Goal: Task Accomplishment & Management: Manage account settings

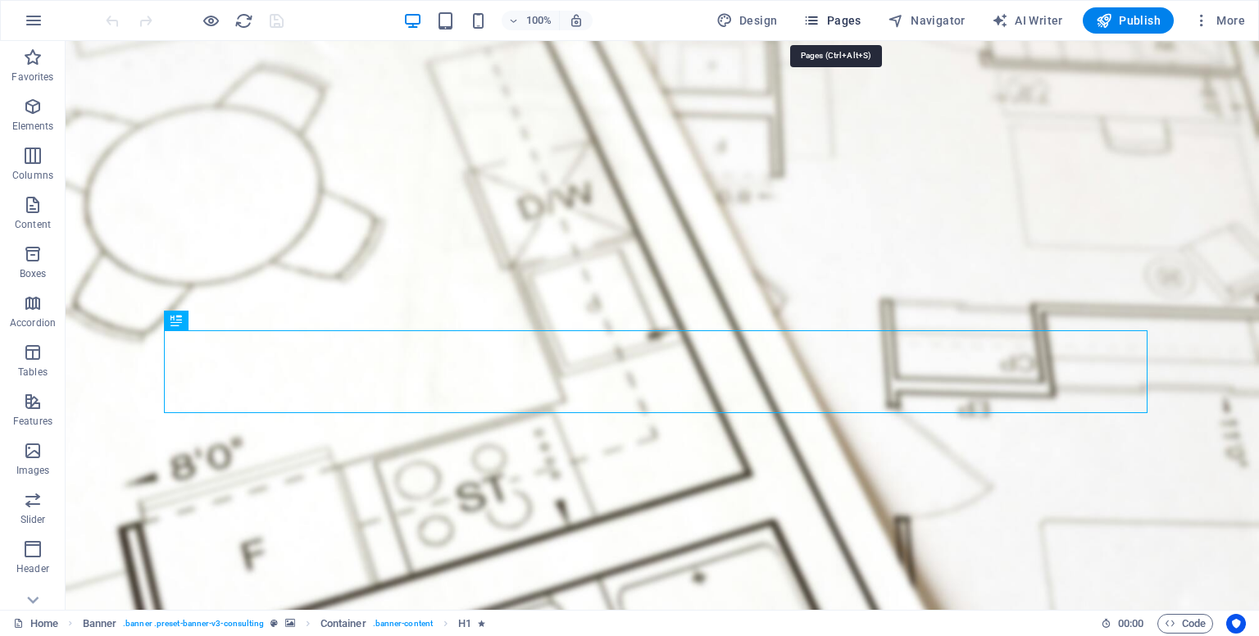
click at [836, 21] on span "Pages" at bounding box center [831, 20] width 57 height 16
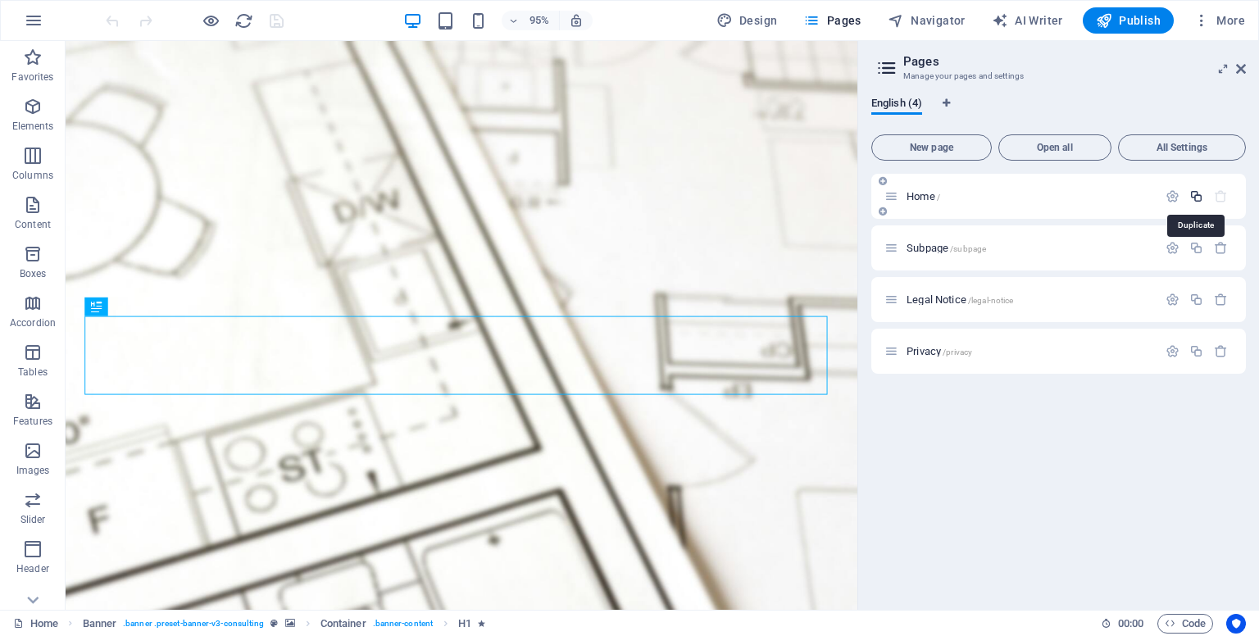
click at [1196, 198] on icon "button" at bounding box center [1196, 196] width 14 height 14
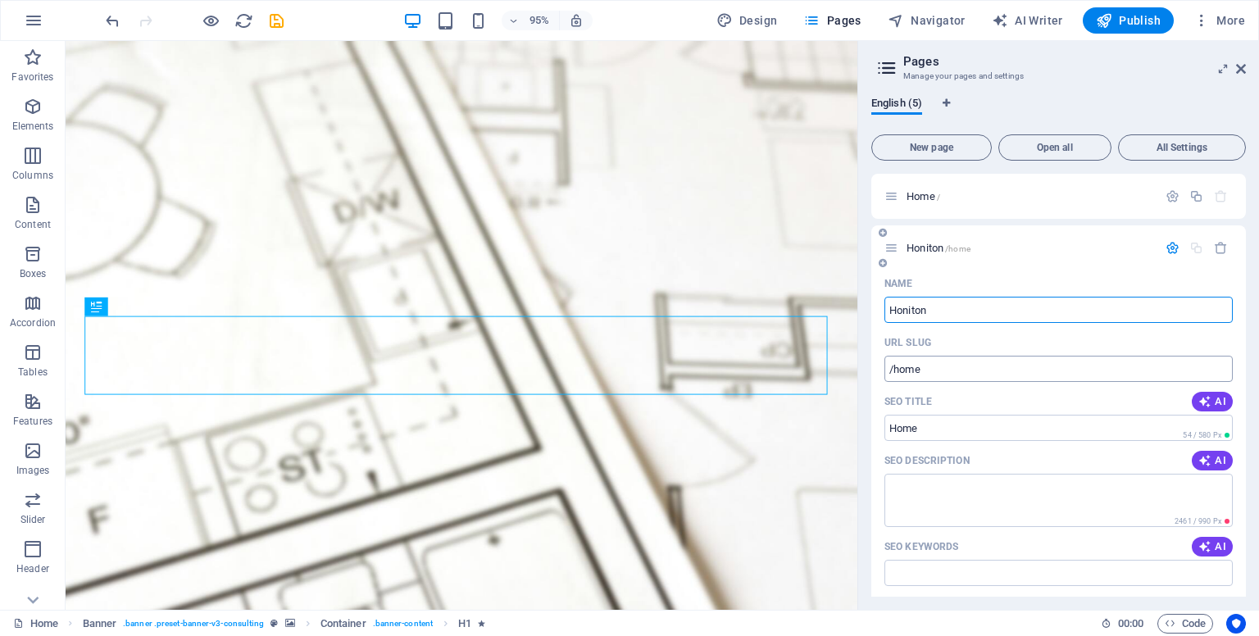
type input "Honiton"
click at [956, 371] on input "/home" at bounding box center [1058, 369] width 348 height 26
type input "/honiton"
drag, startPoint x: 938, startPoint y: 427, endPoint x: 890, endPoint y: 428, distance: 47.5
click at [890, 428] on input "Home" at bounding box center [1058, 428] width 348 height 26
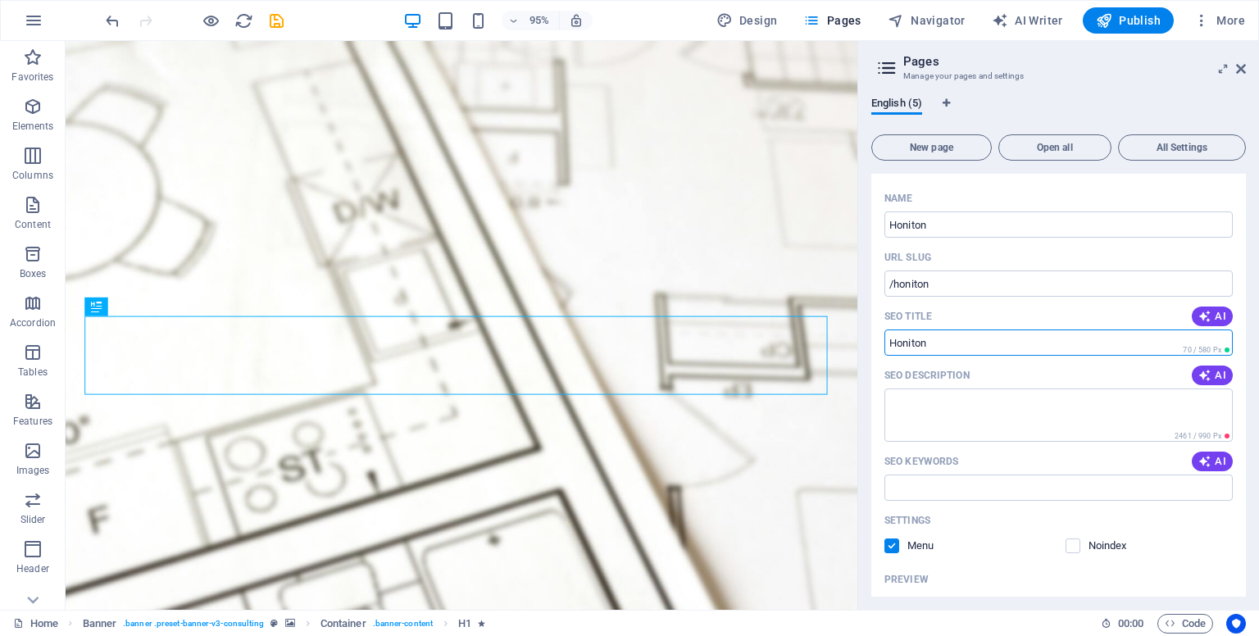
scroll to position [65, 0]
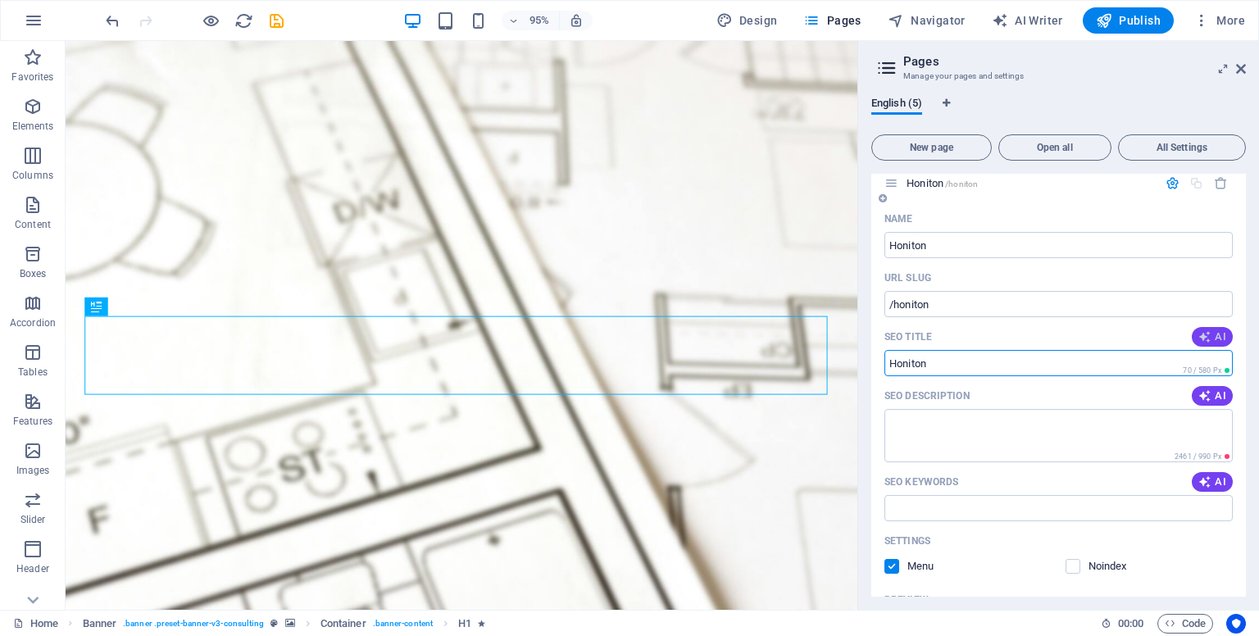
type input "Honiton"
click at [1209, 337] on span "AI" at bounding box center [1212, 336] width 28 height 13
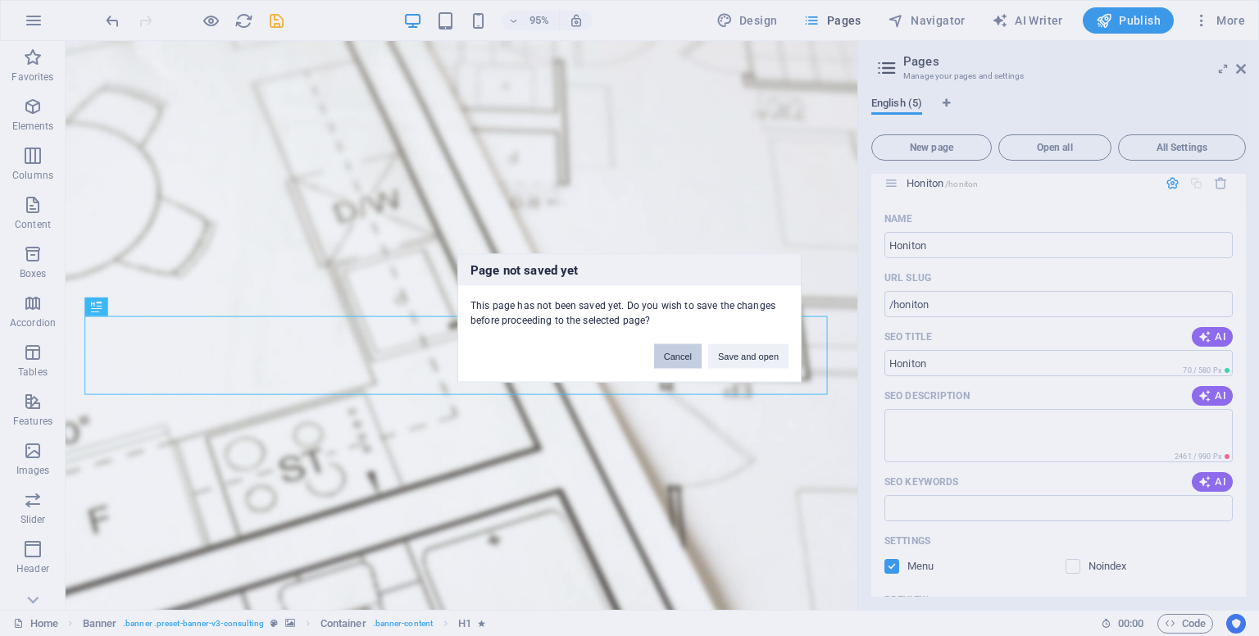
click at [684, 357] on button "Cancel" at bounding box center [678, 356] width 48 height 25
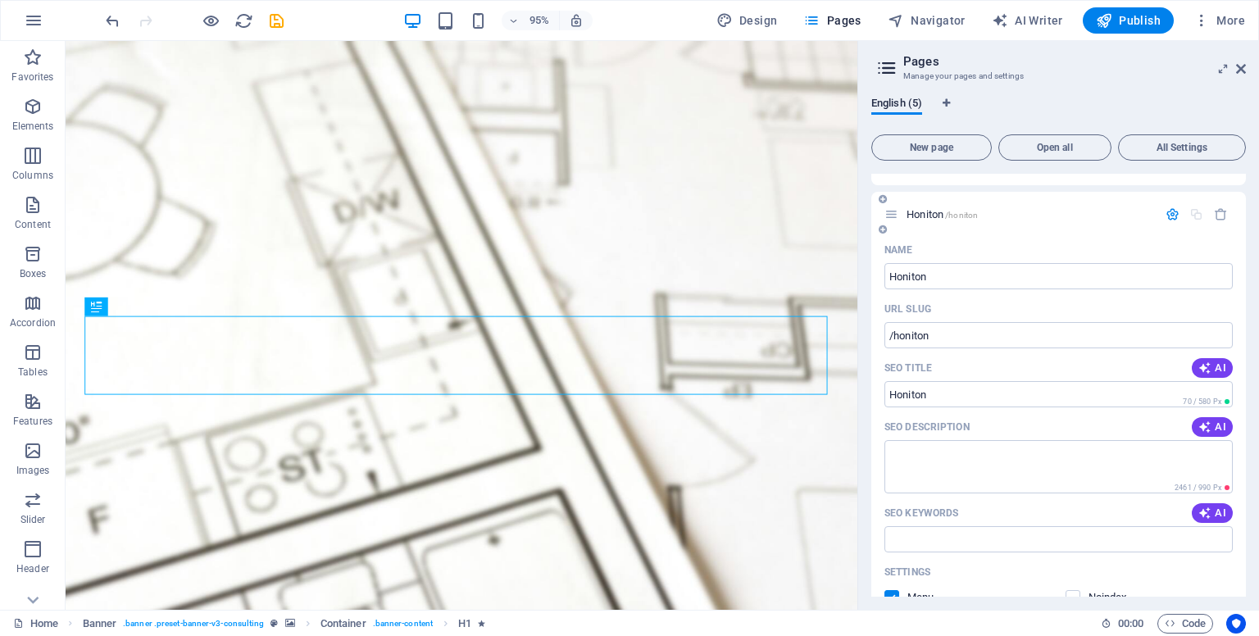
scroll to position [20, 0]
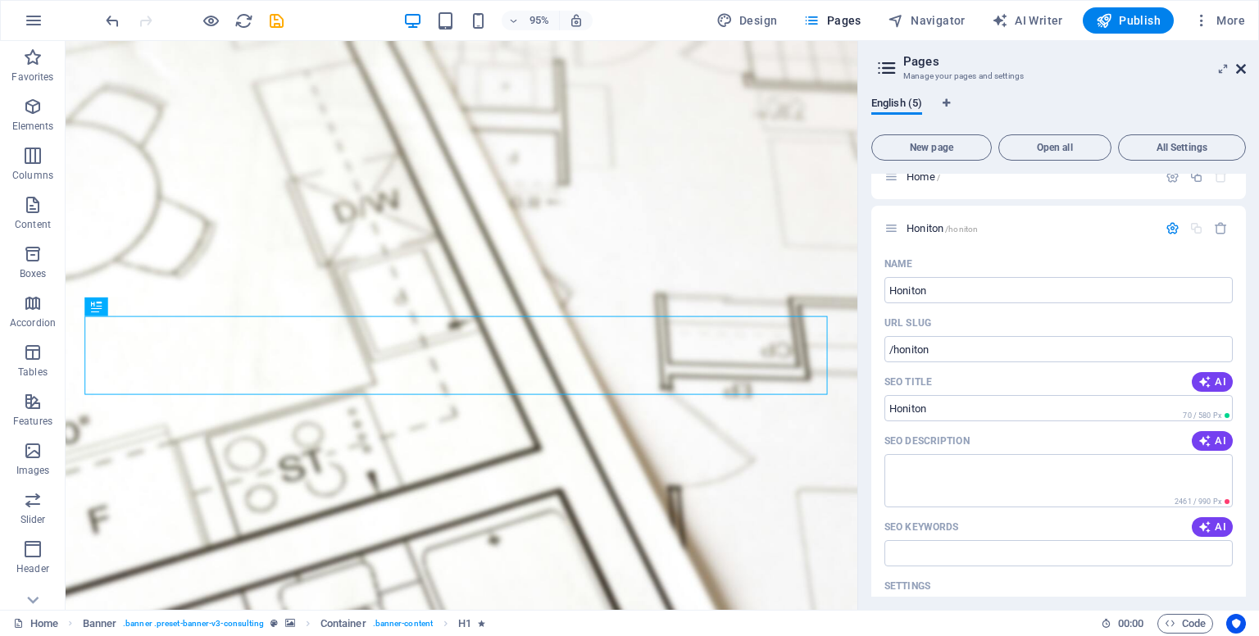
click at [1238, 66] on icon at bounding box center [1241, 68] width 10 height 13
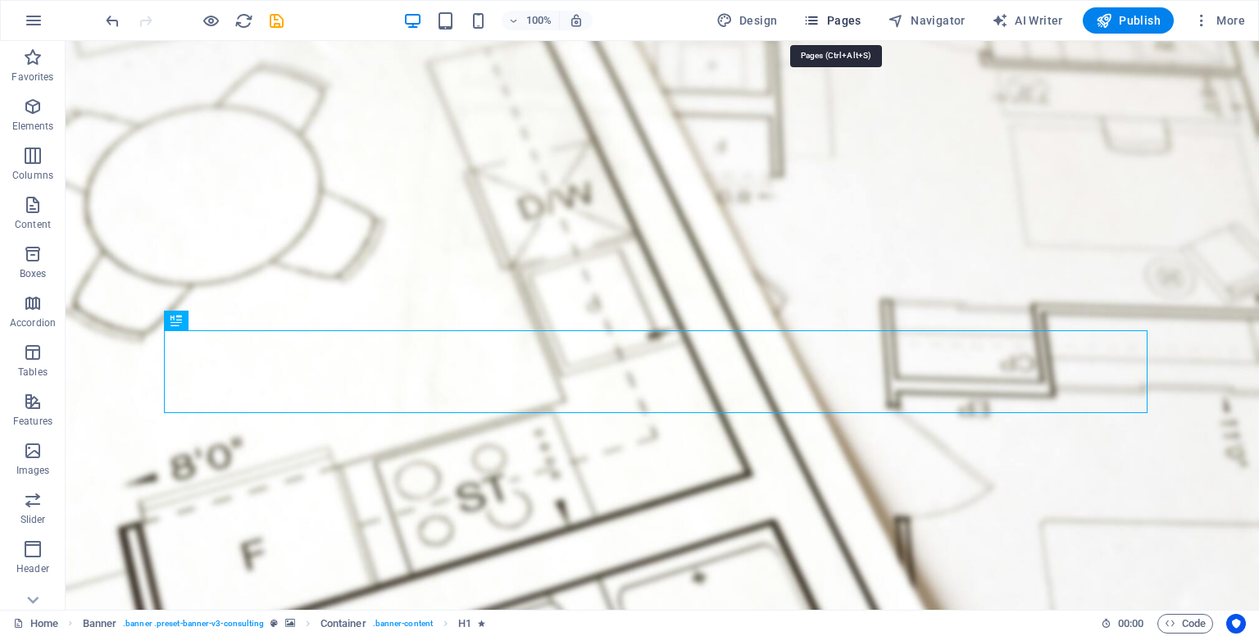
click at [838, 24] on span "Pages" at bounding box center [831, 20] width 57 height 16
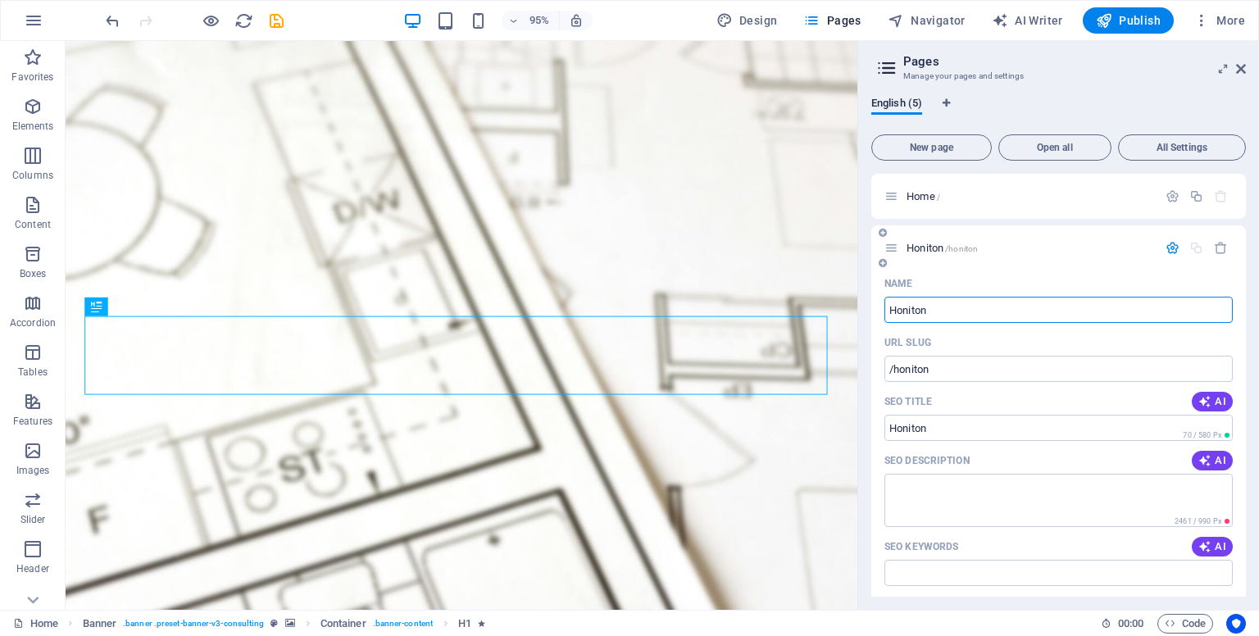
click at [883, 265] on icon at bounding box center [883, 263] width 8 height 10
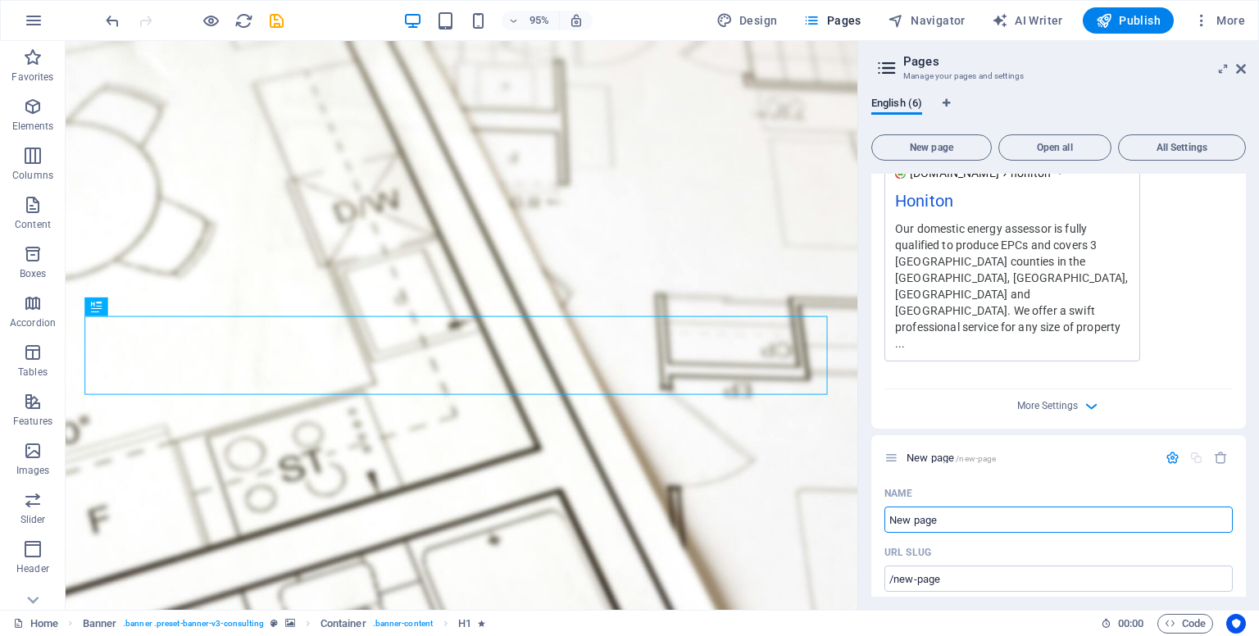
scroll to position [652, 0]
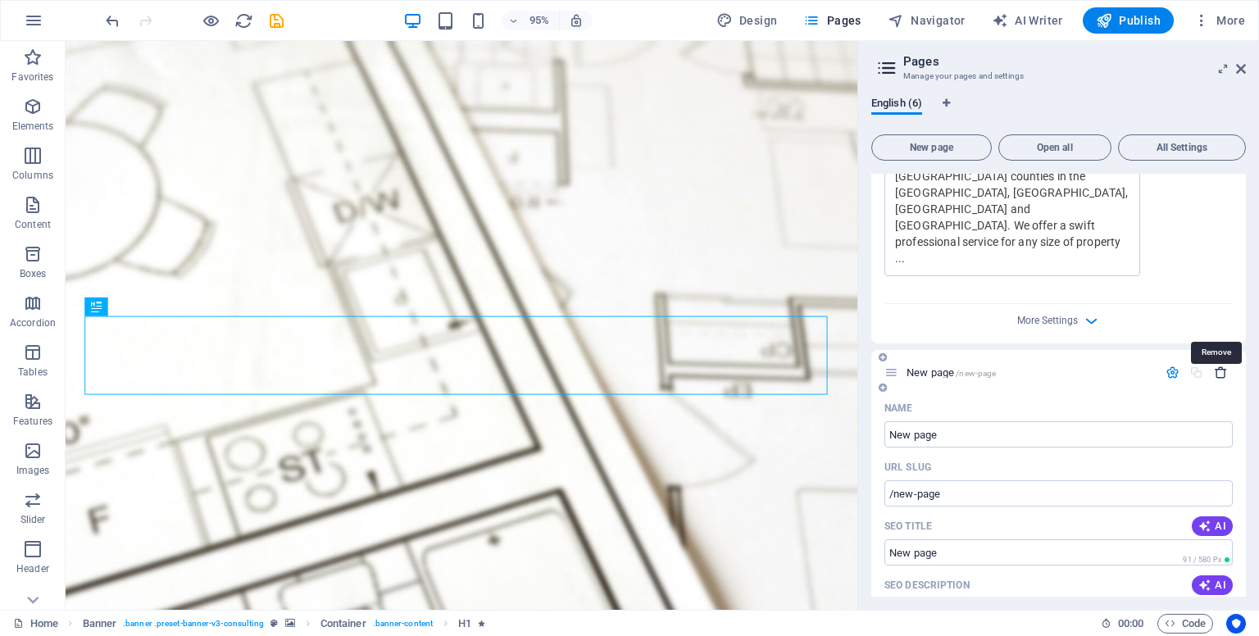
click at [1216, 366] on icon "button" at bounding box center [1221, 373] width 14 height 14
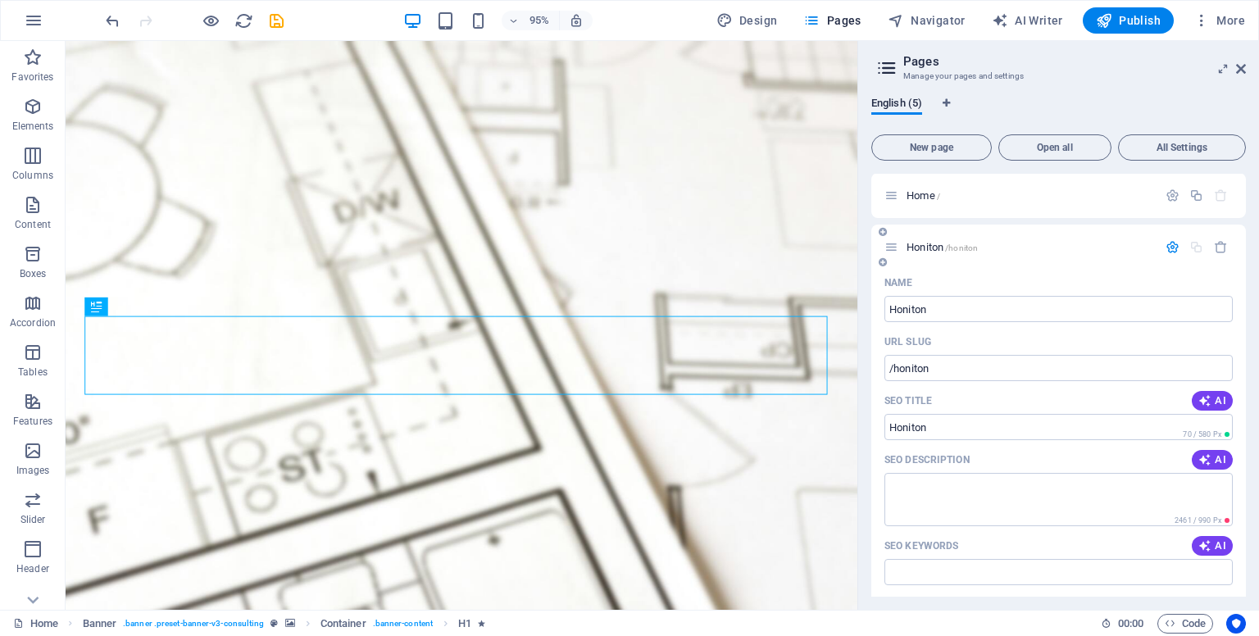
scroll to position [0, 0]
click at [934, 247] on span "Honiton /honiton" at bounding box center [941, 248] width 71 height 12
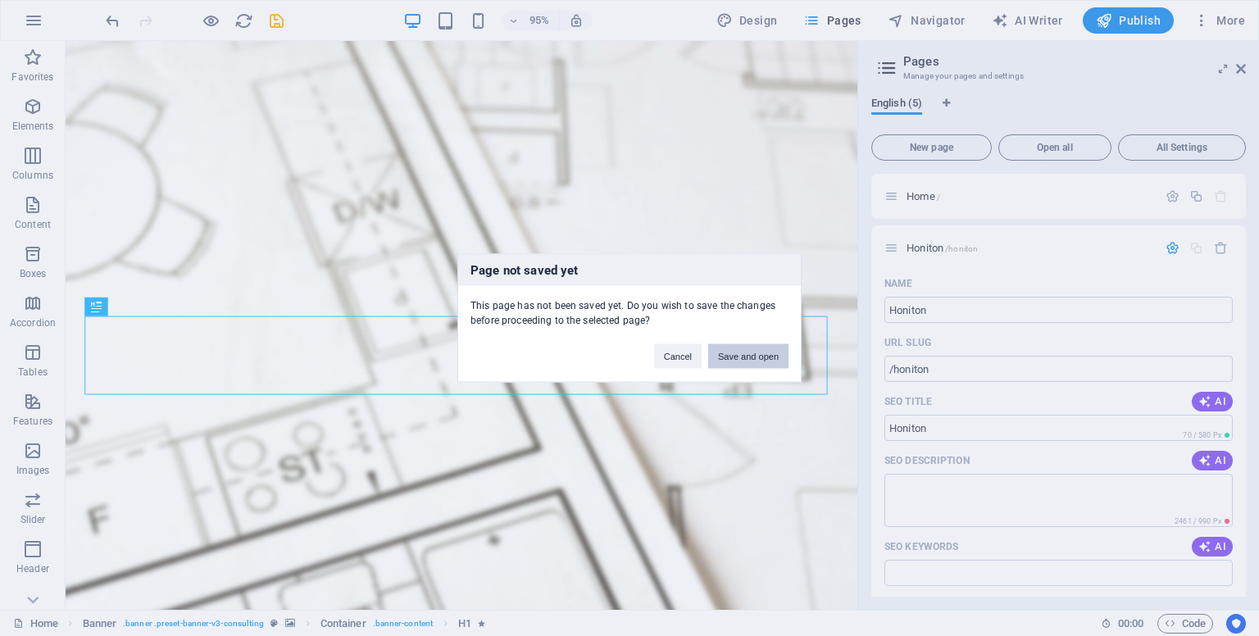
click at [747, 358] on button "Save and open" at bounding box center [748, 356] width 80 height 25
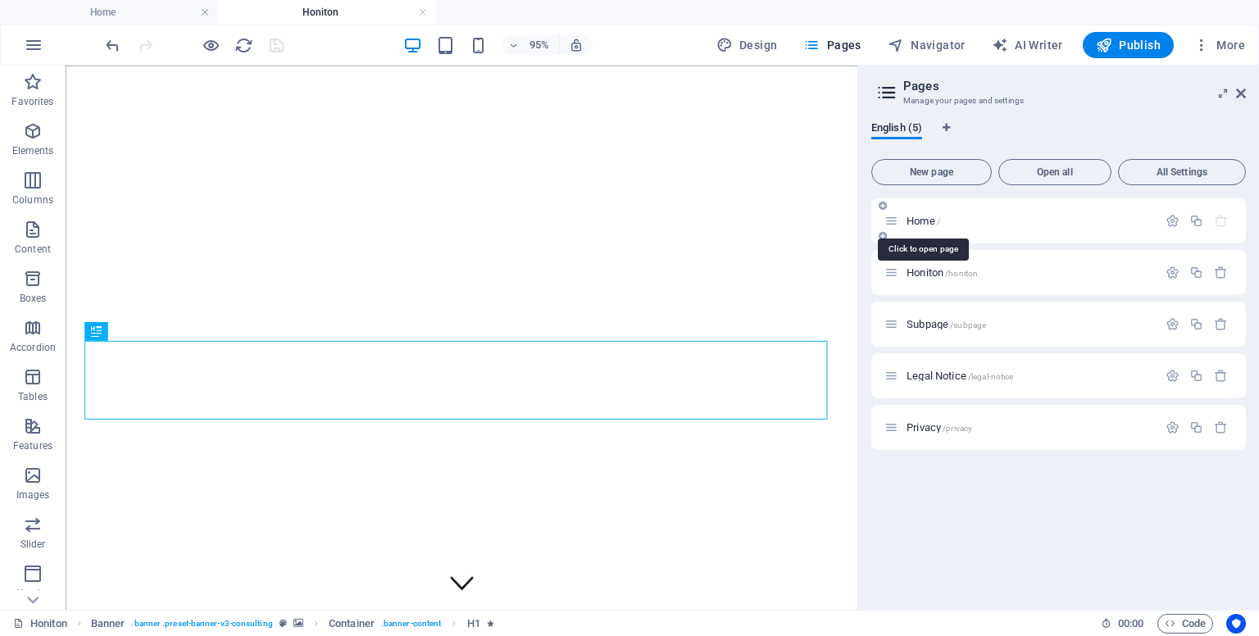
click at [920, 222] on span "Home /" at bounding box center [923, 221] width 34 height 12
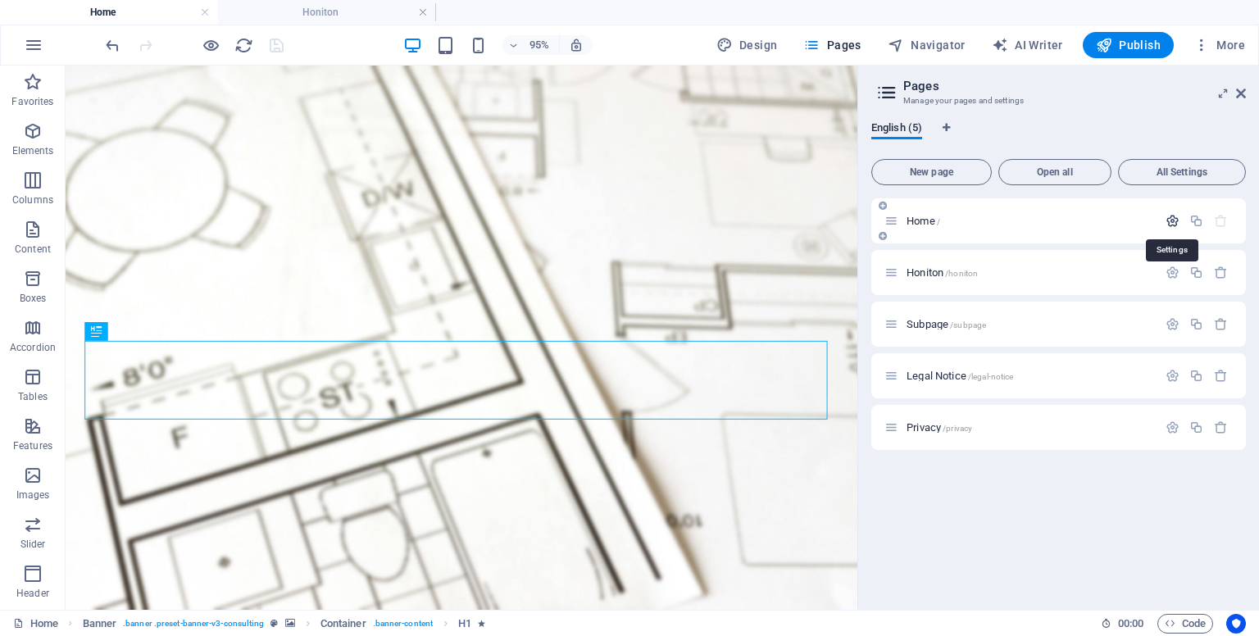
click at [1173, 223] on icon "button" at bounding box center [1172, 221] width 14 height 14
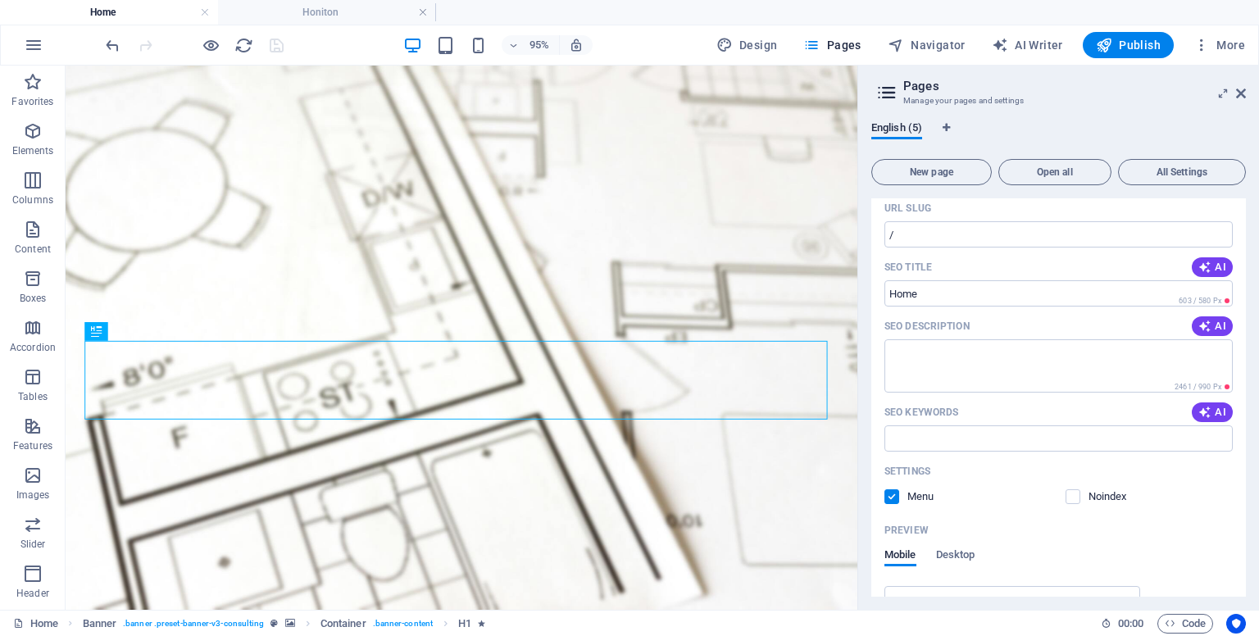
scroll to position [82, 0]
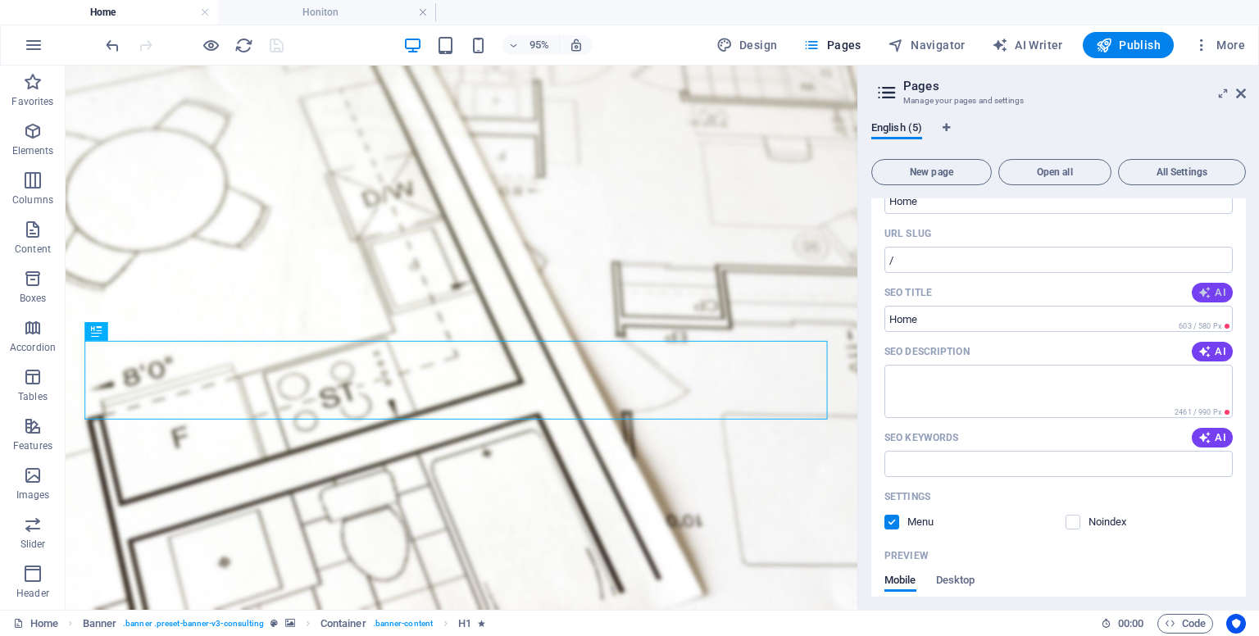
click at [1215, 292] on span "AI" at bounding box center [1212, 292] width 28 height 13
type input "Affordable EPC for £59"
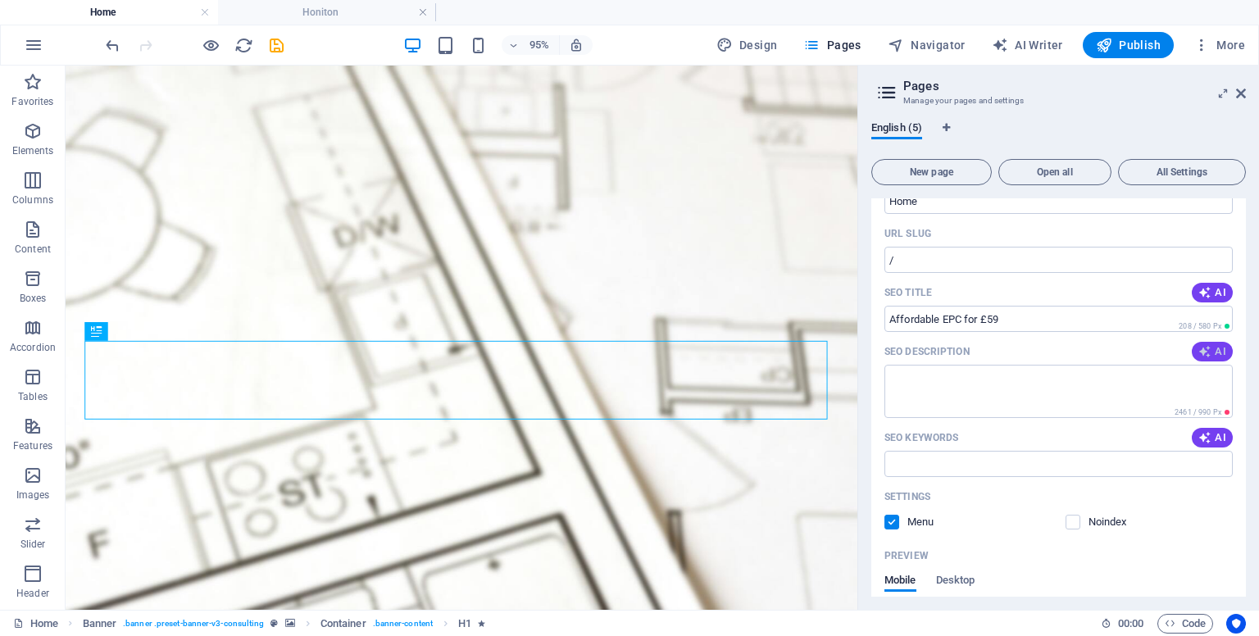
click at [1208, 350] on icon "button" at bounding box center [1204, 351] width 13 height 13
type textarea "Get your Domestic Energy Performance Certificate (EPC) for just £59! Fast, qual…"
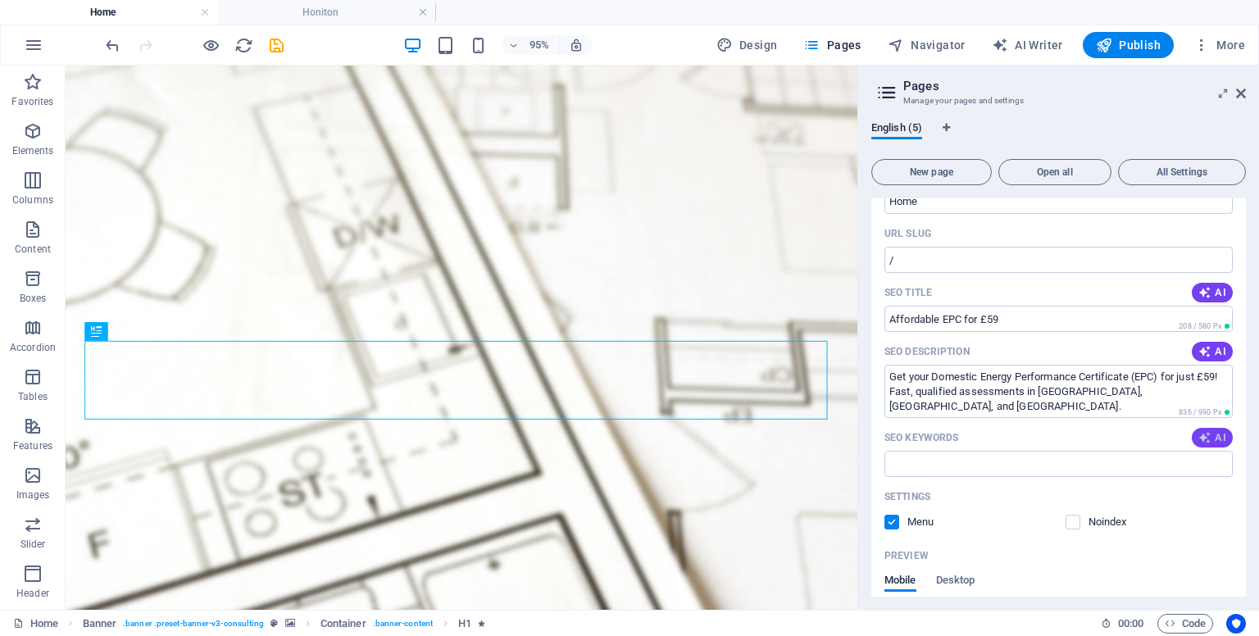
click at [1206, 436] on icon "button" at bounding box center [1204, 437] width 13 height 13
type input "Domestic Energy Performance Certificate, EPC assessment UK, energy efficiency c…"
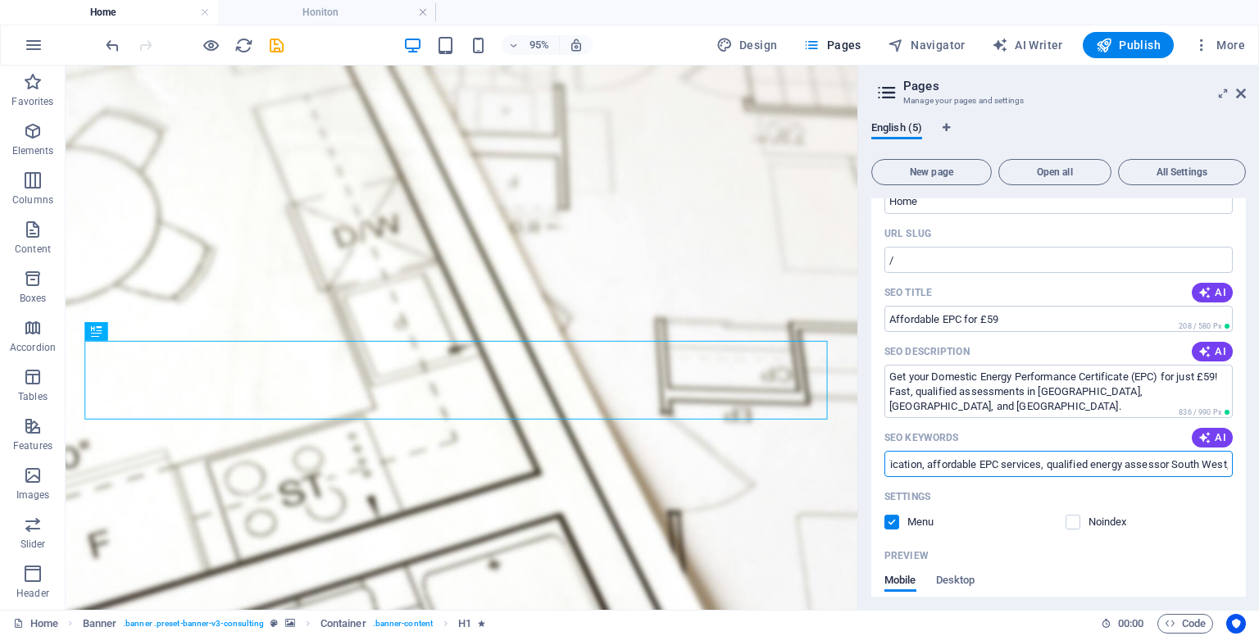
scroll to position [0, 532]
drag, startPoint x: 1193, startPoint y: 467, endPoint x: 1254, endPoint y: 461, distance: 60.9
click at [1254, 461] on div "English (5) New page Open all All Settings Home / Name Home ​ URL SLUG / ​ SEO …" at bounding box center [1058, 359] width 401 height 502
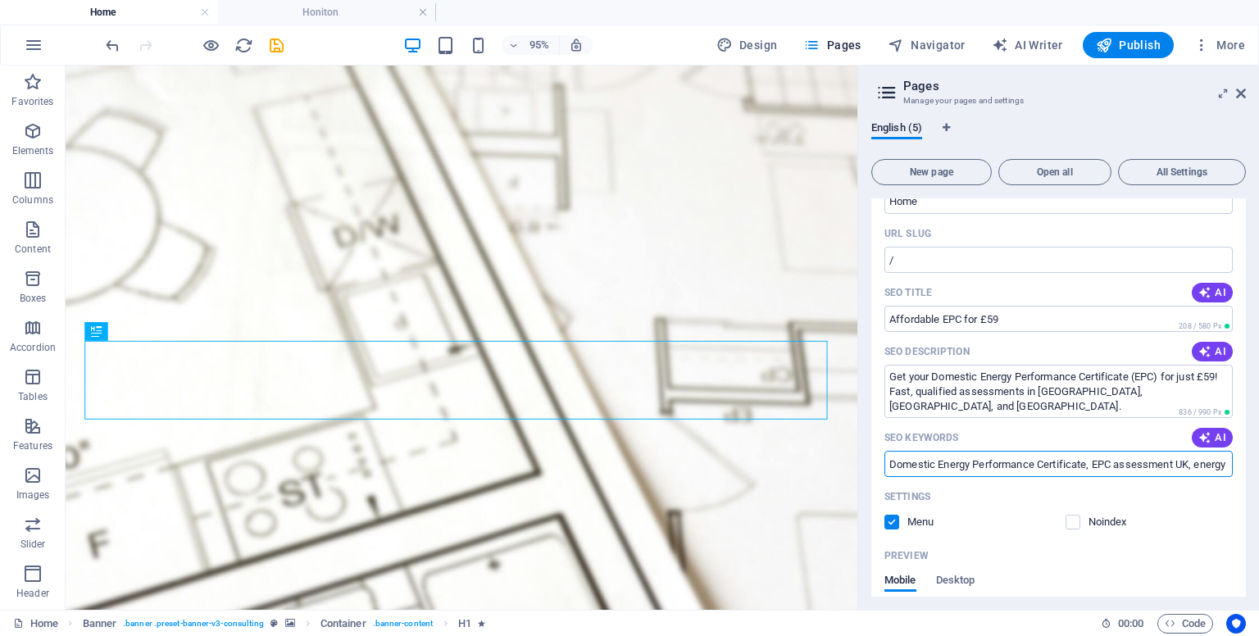
drag, startPoint x: 1228, startPoint y: 466, endPoint x: 879, endPoint y: 476, distance: 348.5
click at [879, 476] on div "Name Home ​ URL SLUG / ​ SEO Title AI Affordable EPC for £59 ​ 208 / 580 Px SEO…" at bounding box center [1058, 499] width 375 height 676
click at [1201, 496] on div "Settings" at bounding box center [1058, 497] width 348 height 26
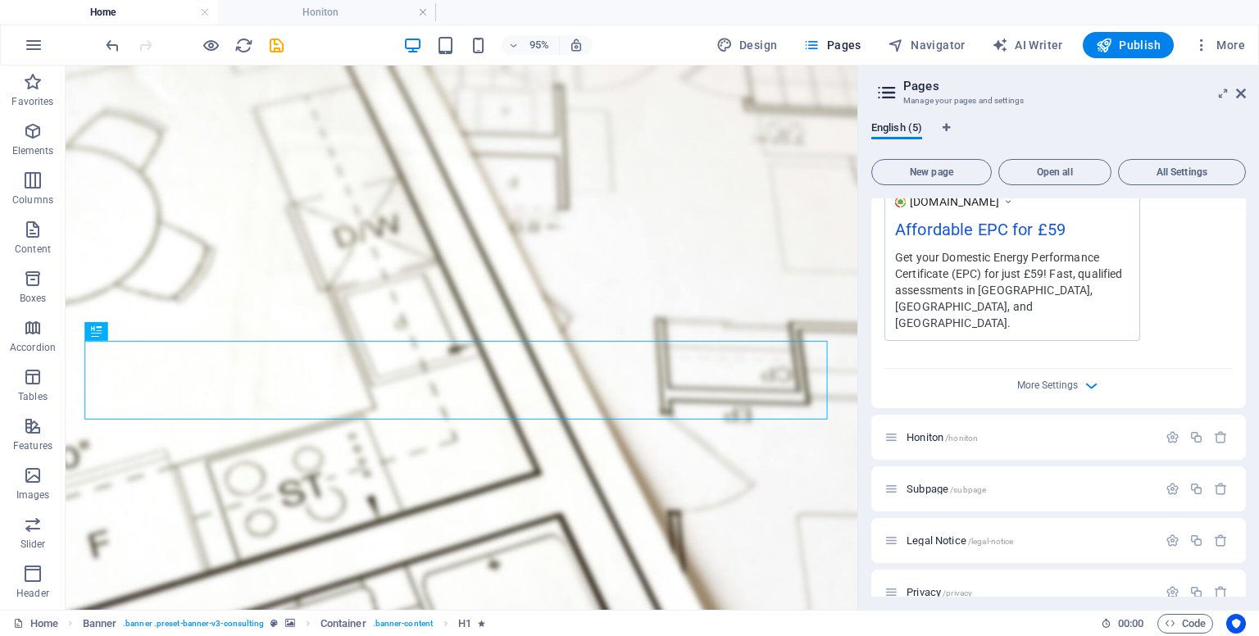
scroll to position [519, 0]
click at [921, 424] on span "Honiton /honiton" at bounding box center [941, 430] width 71 height 12
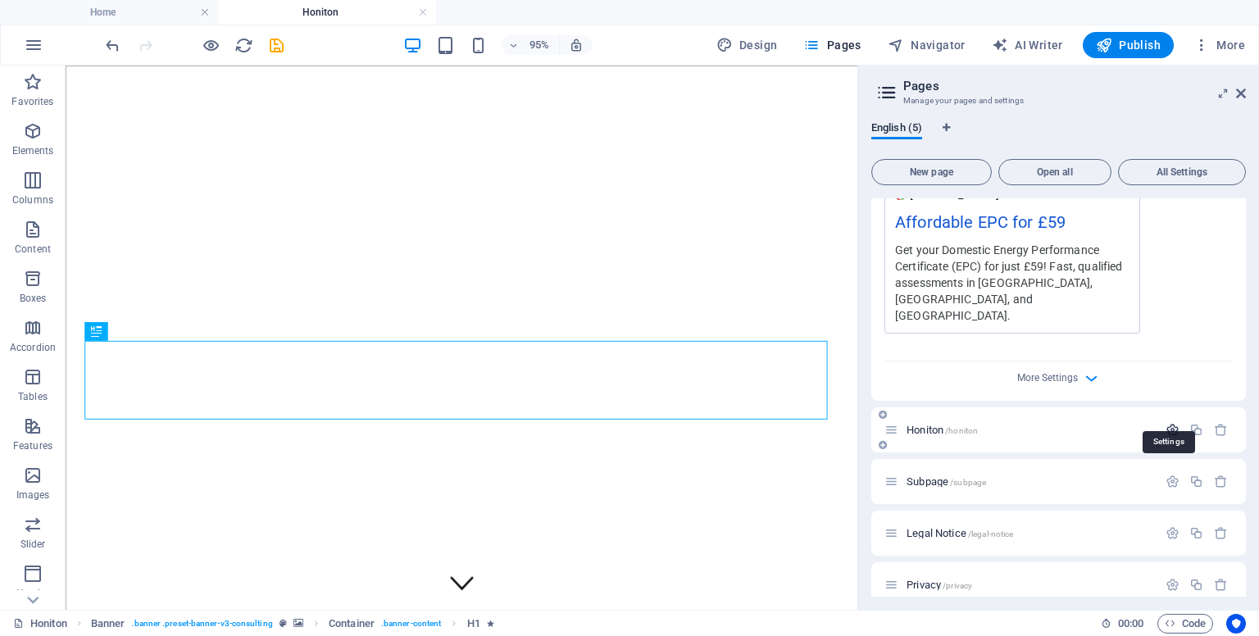
click at [1170, 423] on icon "button" at bounding box center [1172, 430] width 14 height 14
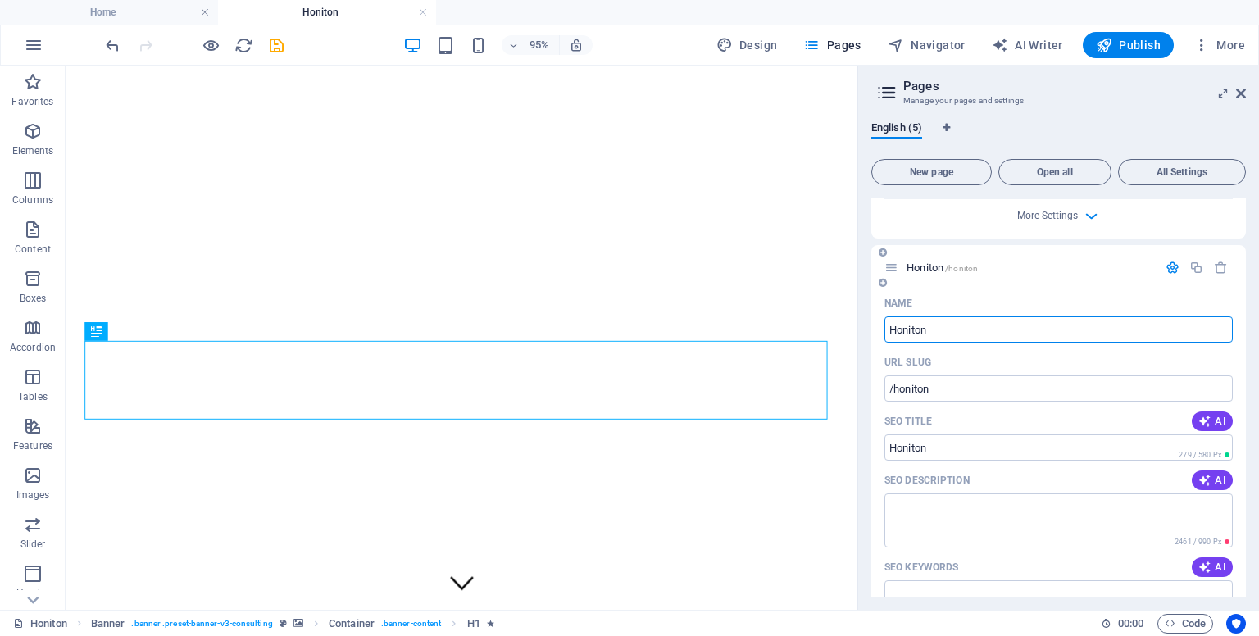
scroll to position [683, 0]
click at [1210, 413] on span "AI" at bounding box center [1212, 419] width 28 height 13
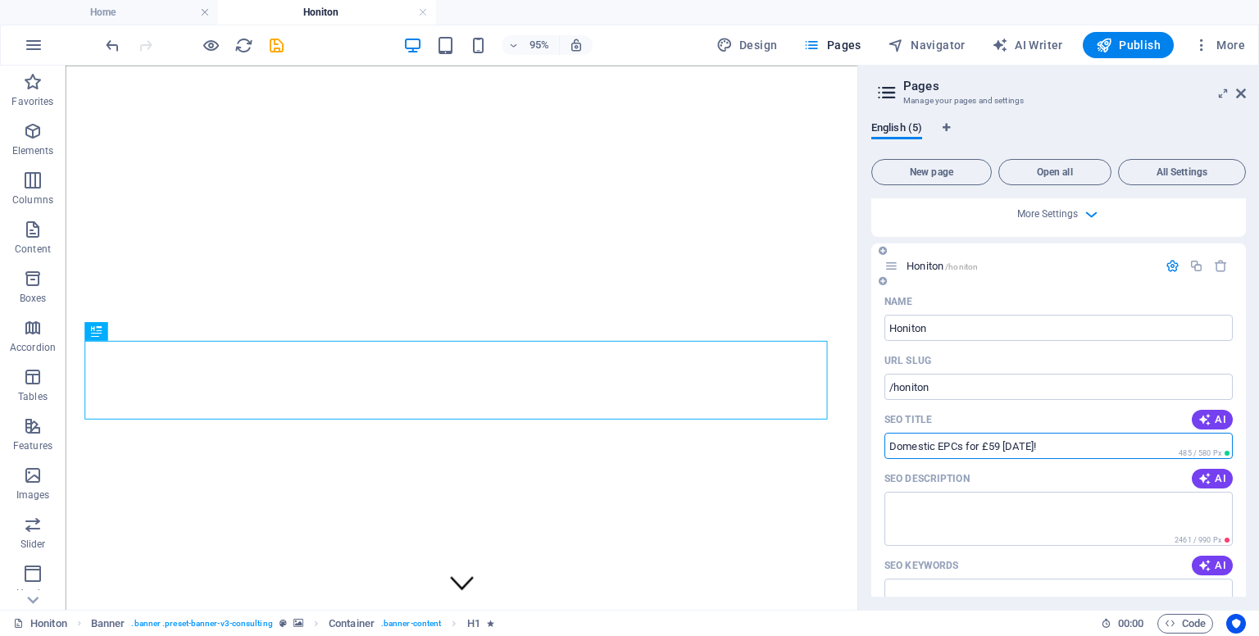
drag, startPoint x: 1038, startPoint y: 425, endPoint x: 1004, endPoint y: 429, distance: 34.6
click at [1004, 433] on input "Domestic EPCs for £59 Today!" at bounding box center [1058, 446] width 348 height 26
click at [892, 433] on input "Domestic EPCs for £59 Today!" at bounding box center [1058, 446] width 348 height 26
type input "Honition Domestic EPCs for £59 Today!"
click at [1216, 472] on span "AI" at bounding box center [1212, 478] width 28 height 13
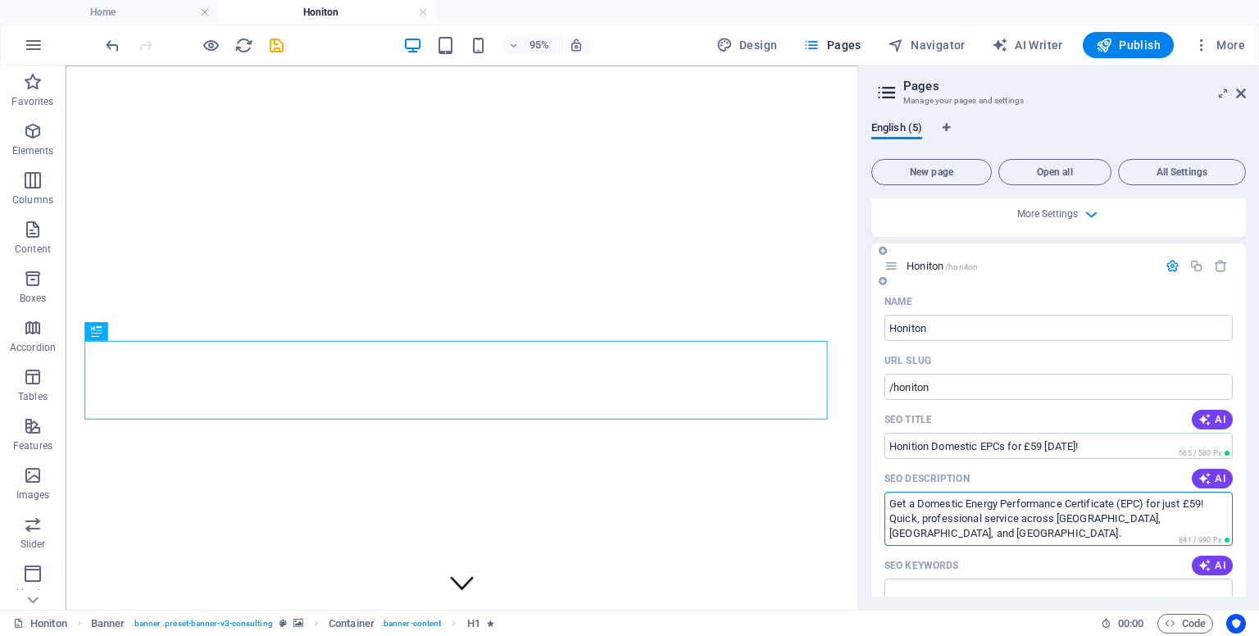
click at [1206, 492] on textarea "Get a Domestic Energy Performance Certificate (EPC) for just £59! Quick, profes…" at bounding box center [1058, 518] width 348 height 53
click at [1006, 512] on textarea "Get a Domestic Energy Performance Certificate (EPC) for just £59 in Honiton! Qu…" at bounding box center [1058, 518] width 348 height 53
type textarea "Get a Domestic Energy Performance Certificate (EPC) for just £59 in Honiton! Qu…"
click at [1213, 559] on span "AI" at bounding box center [1212, 565] width 28 height 13
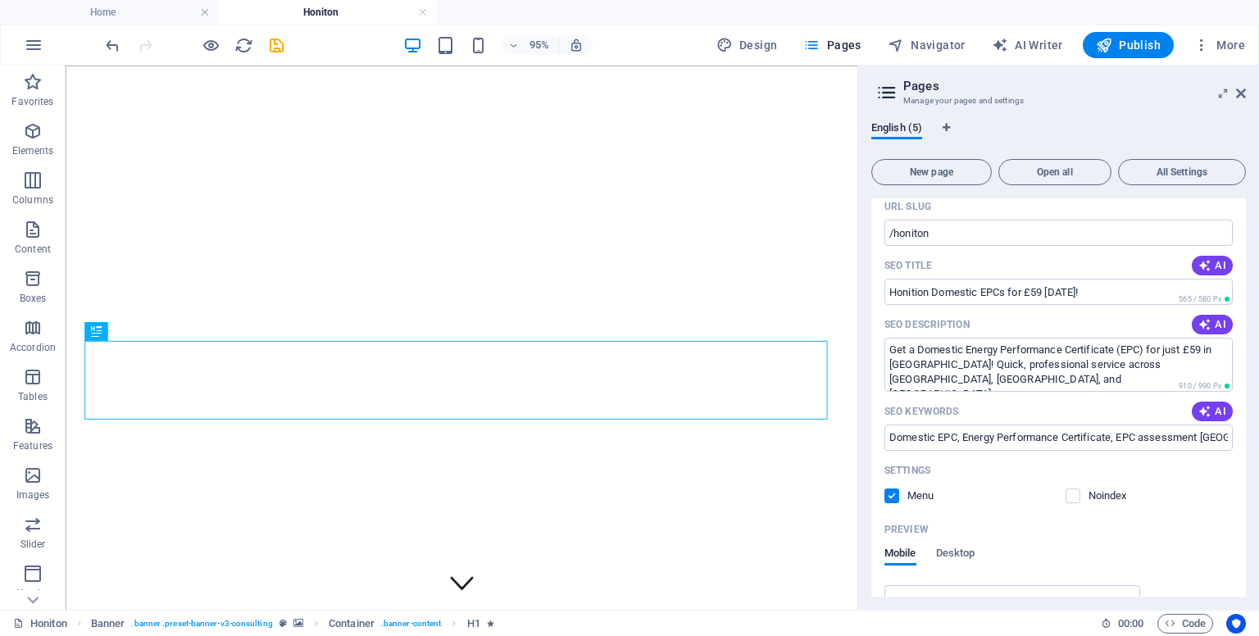
scroll to position [847, 0]
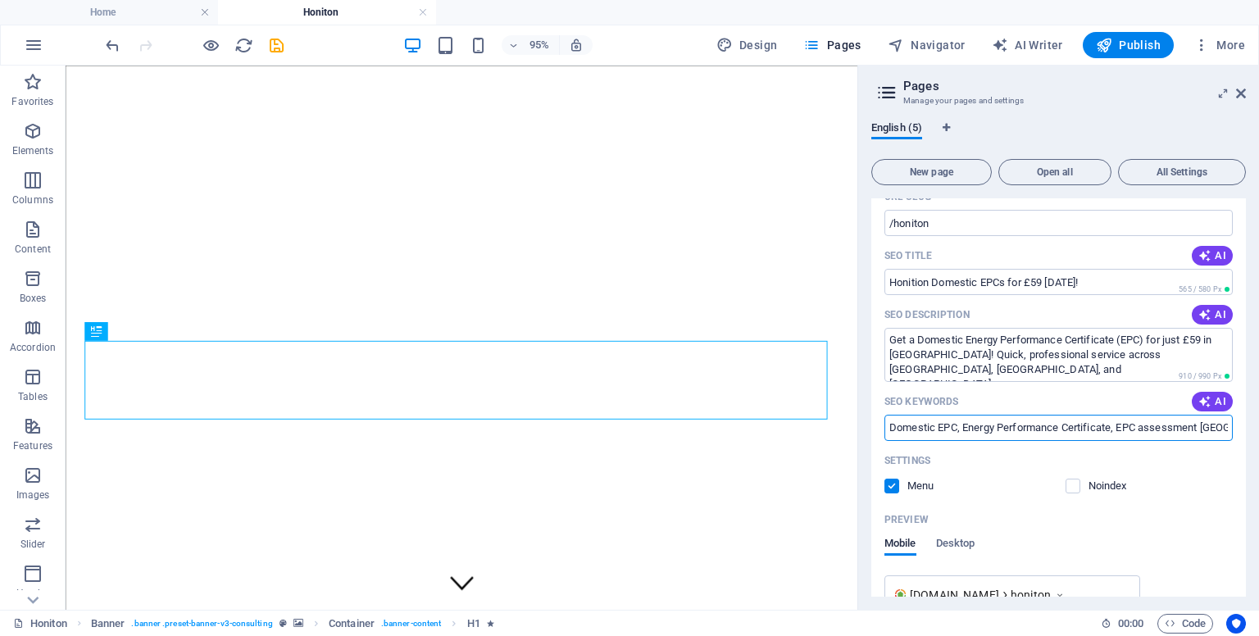
click at [956, 415] on input "Domestic EPC, Energy Performance Certificate, EPC assessment Devon, EPC service…" at bounding box center [1058, 428] width 348 height 26
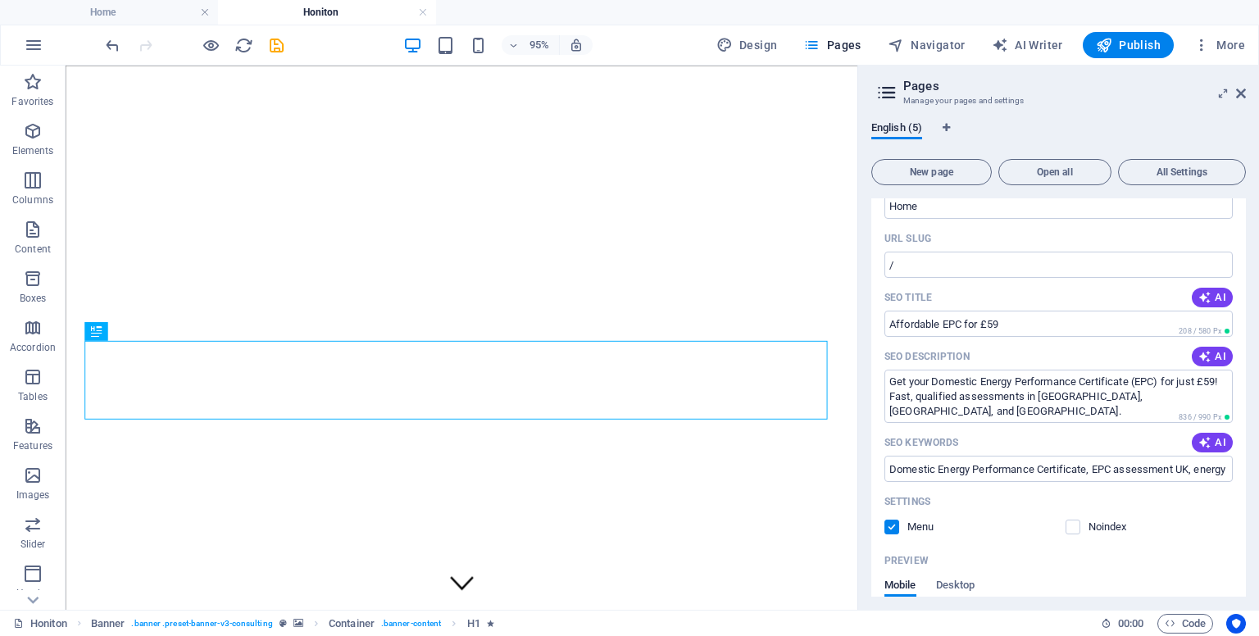
scroll to position [0, 0]
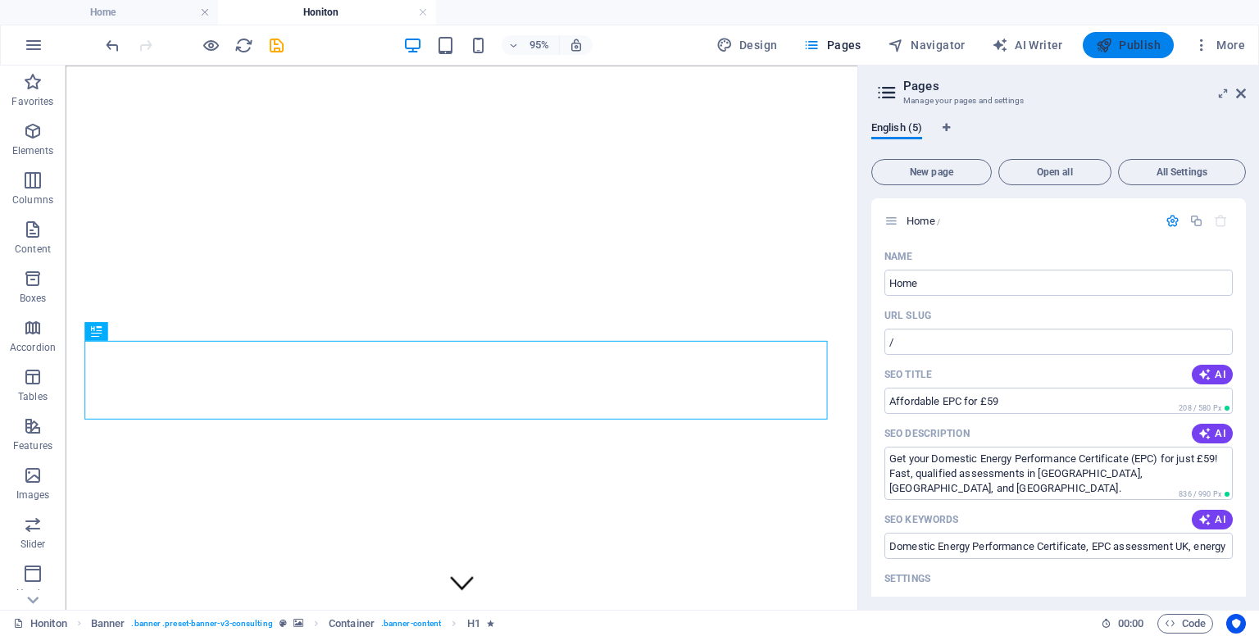
type input "Domestic EPC in Honiton, Energy Performance Certificate, EPC assessment Devon, …"
click at [1117, 39] on span "Publish" at bounding box center [1128, 45] width 65 height 16
checkbox input "false"
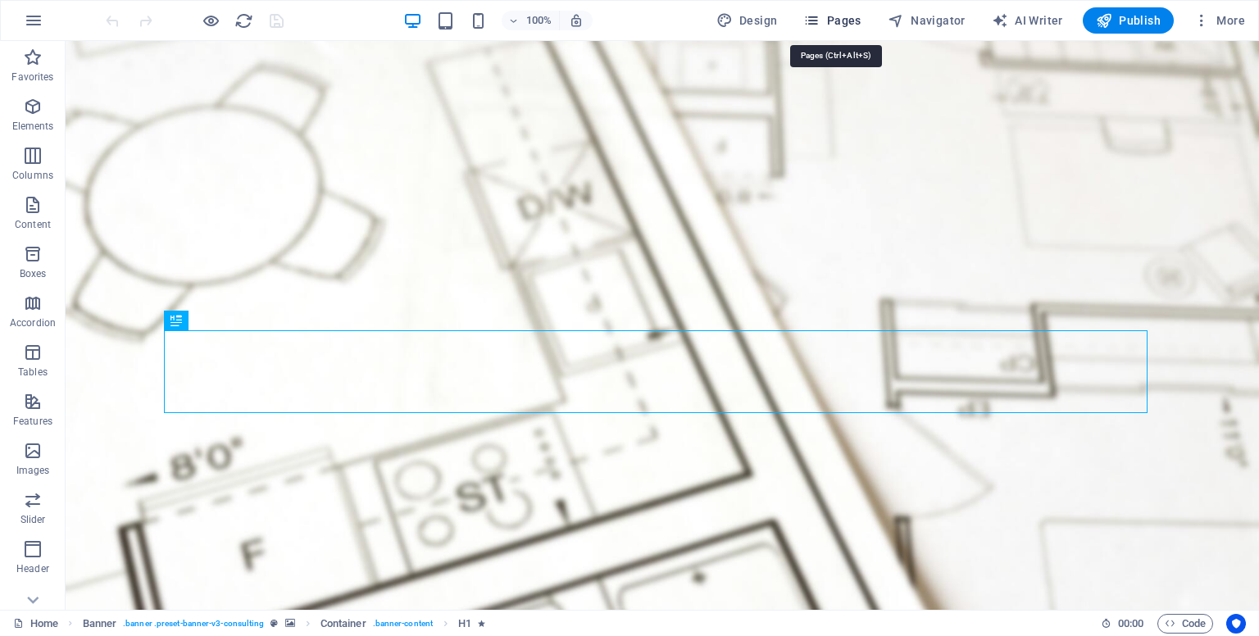
click at [829, 16] on span "Pages" at bounding box center [831, 20] width 57 height 16
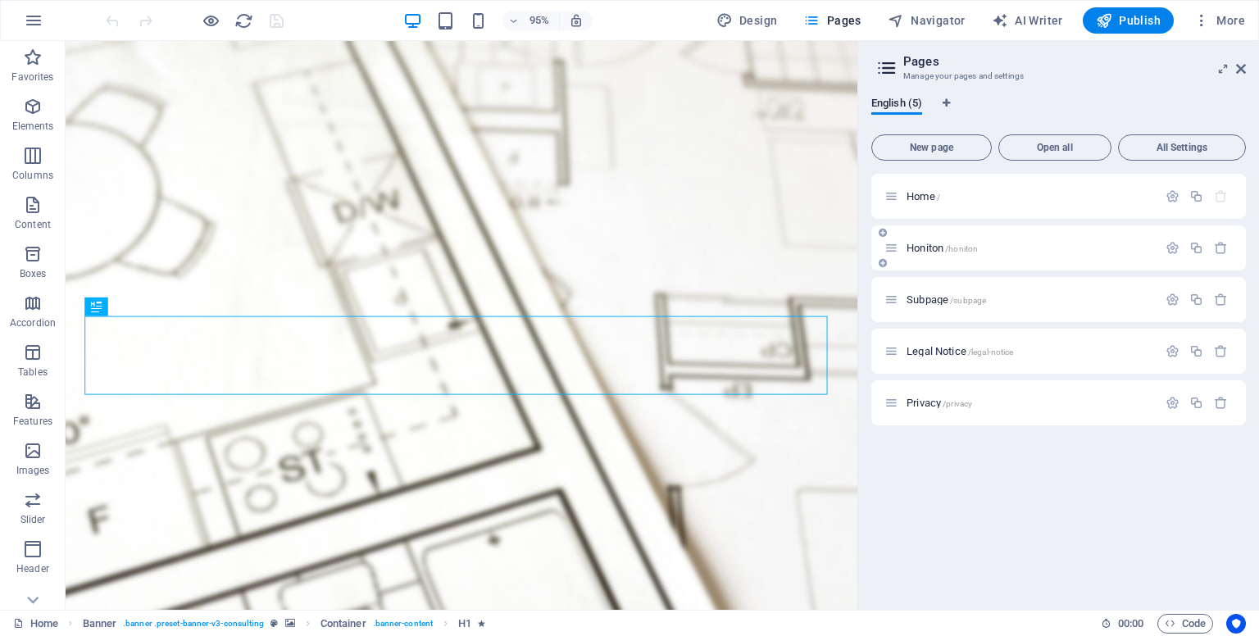
click at [929, 247] on span "Honiton /honiton" at bounding box center [941, 248] width 71 height 12
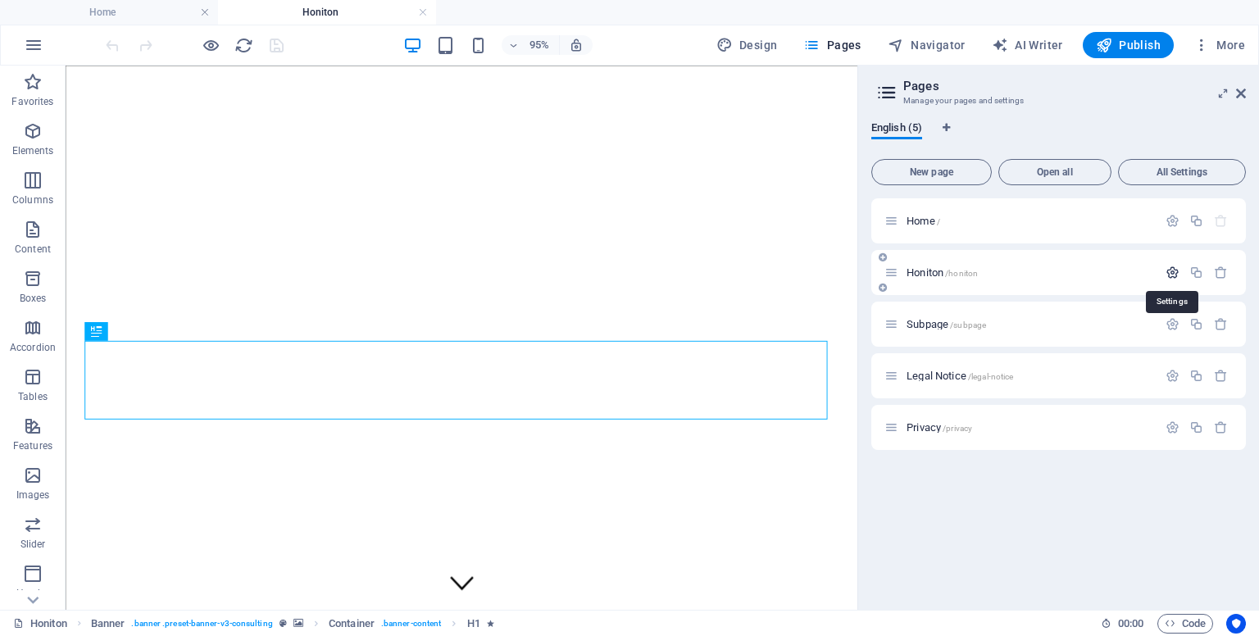
click at [1173, 270] on icon "button" at bounding box center [1172, 273] width 14 height 14
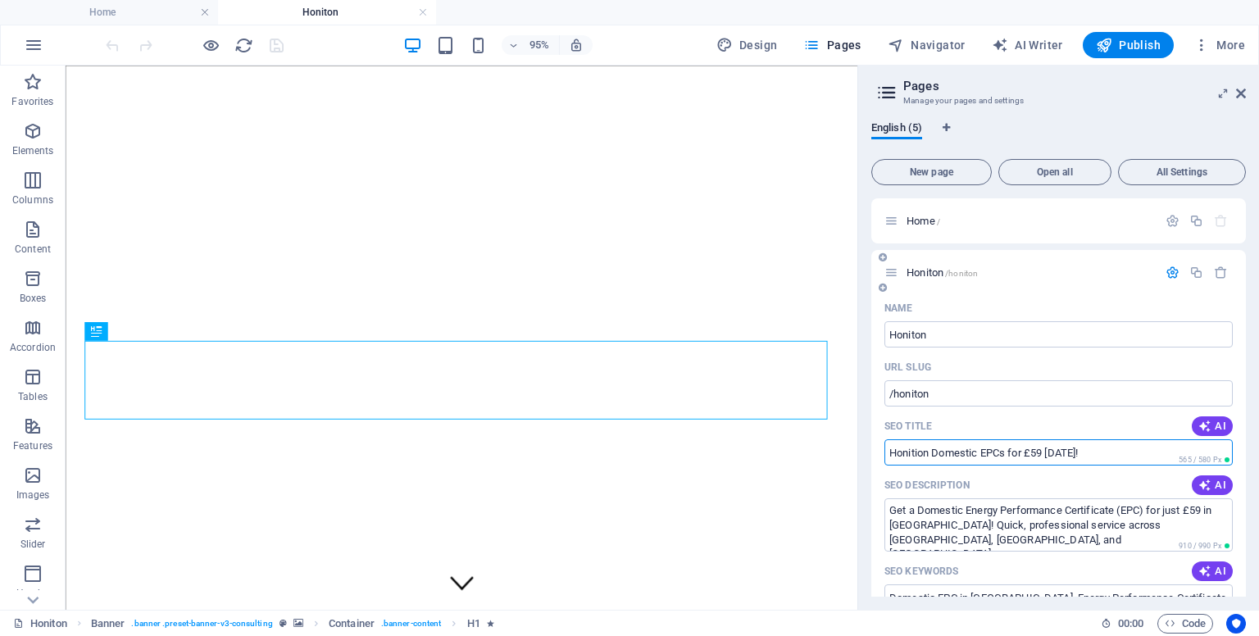
drag, startPoint x: 1101, startPoint y: 452, endPoint x: 876, endPoint y: 456, distance: 225.4
paste input "EPC Chard , Your Local EPC Provider in Chard, Contact Your Chard EPC provider t…"
type input "EPC Chard , Your Local EPC Provider in Chard, Contact Your Chard EPC provider t…"
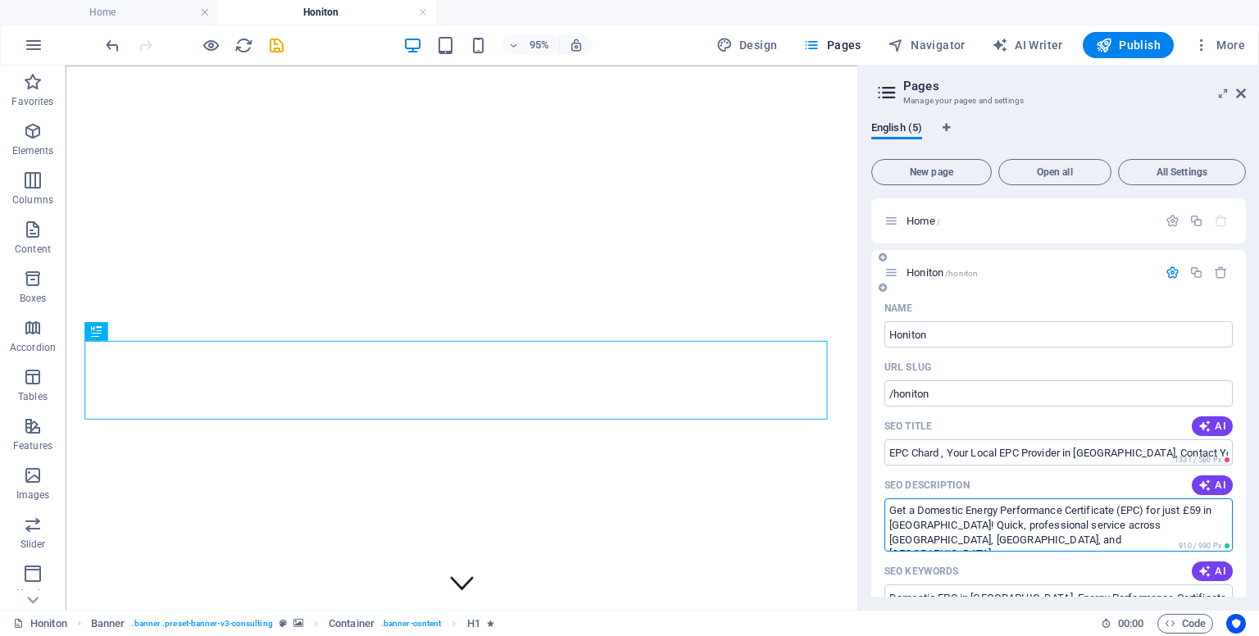
drag, startPoint x: 938, startPoint y: 541, endPoint x: 872, endPoint y: 493, distance: 81.5
paste textarea "Local Chard EPC Service from your EPC provider for Chard, Order your EPC Report…"
type textarea "Local Chard EPC Service from your EPC provider for Chard, Order your EPC Report…"
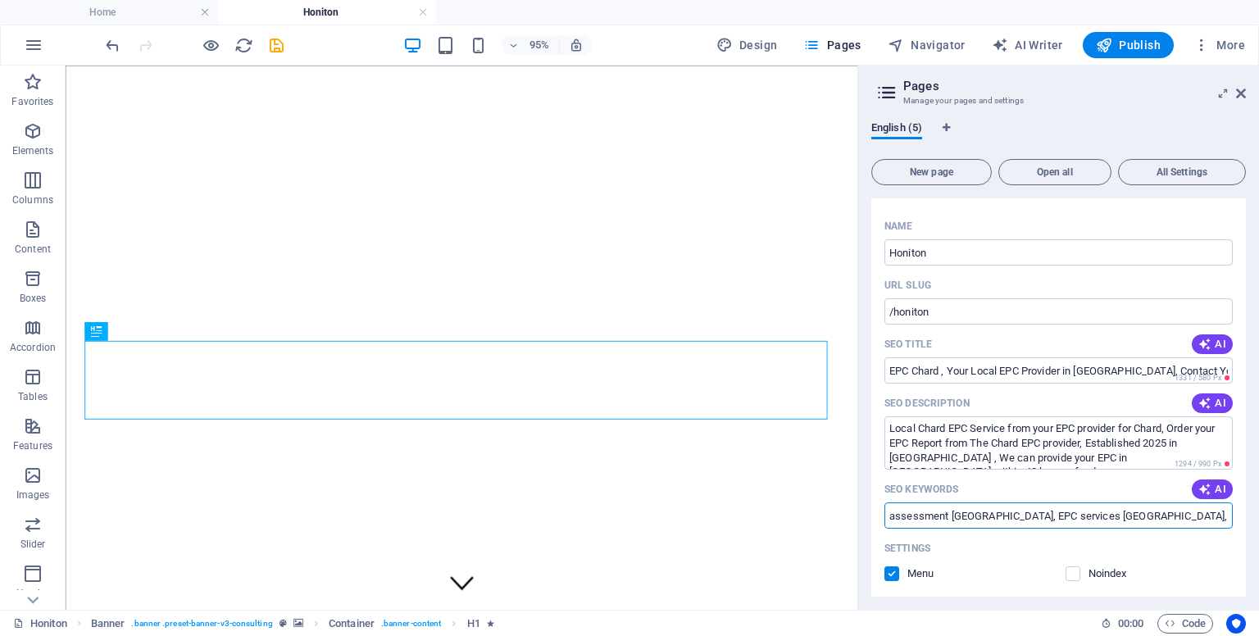
scroll to position [0, 453]
drag, startPoint x: 888, startPoint y: 514, endPoint x: 1258, endPoint y: 525, distance: 369.8
click at [1258, 525] on div "English (5) New page Open all All Settings Home / Honiton /honiton Name Honiton…" at bounding box center [1058, 359] width 401 height 502
paste input "epc Chard, epc provider Chard, epc service Chard, energy performance certificat…"
type input "epc Chard, epc provider Chard, epc service Chard, energy performance certificat…"
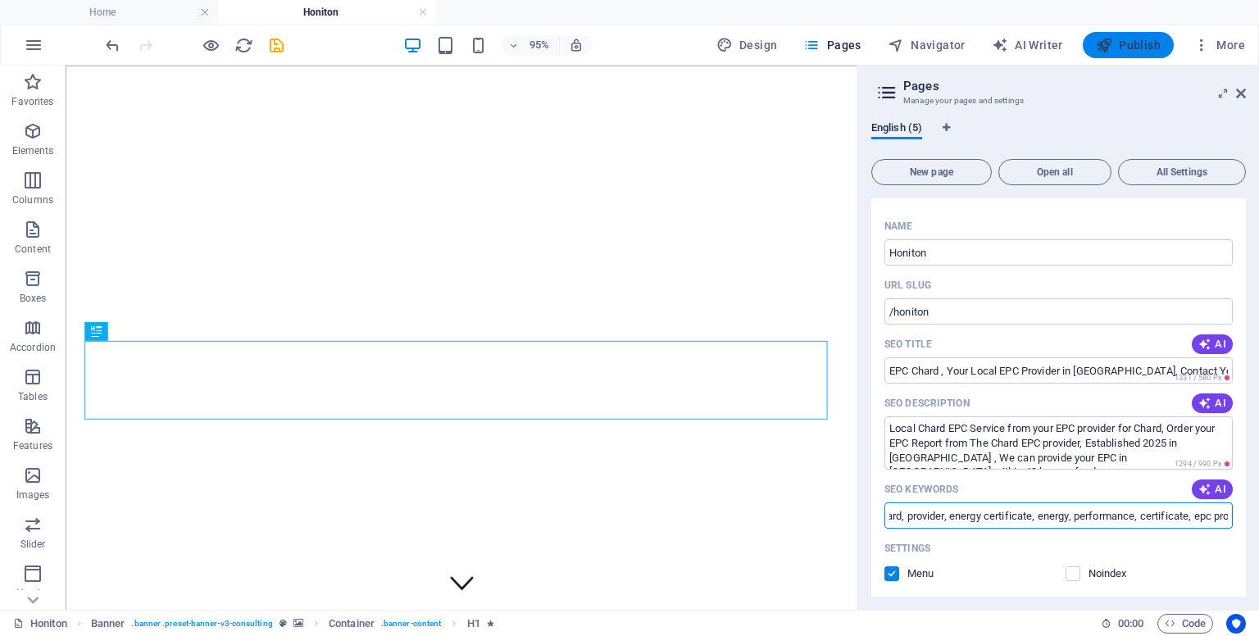
scroll to position [0, 0]
click at [1125, 43] on span "Publish" at bounding box center [1128, 45] width 65 height 16
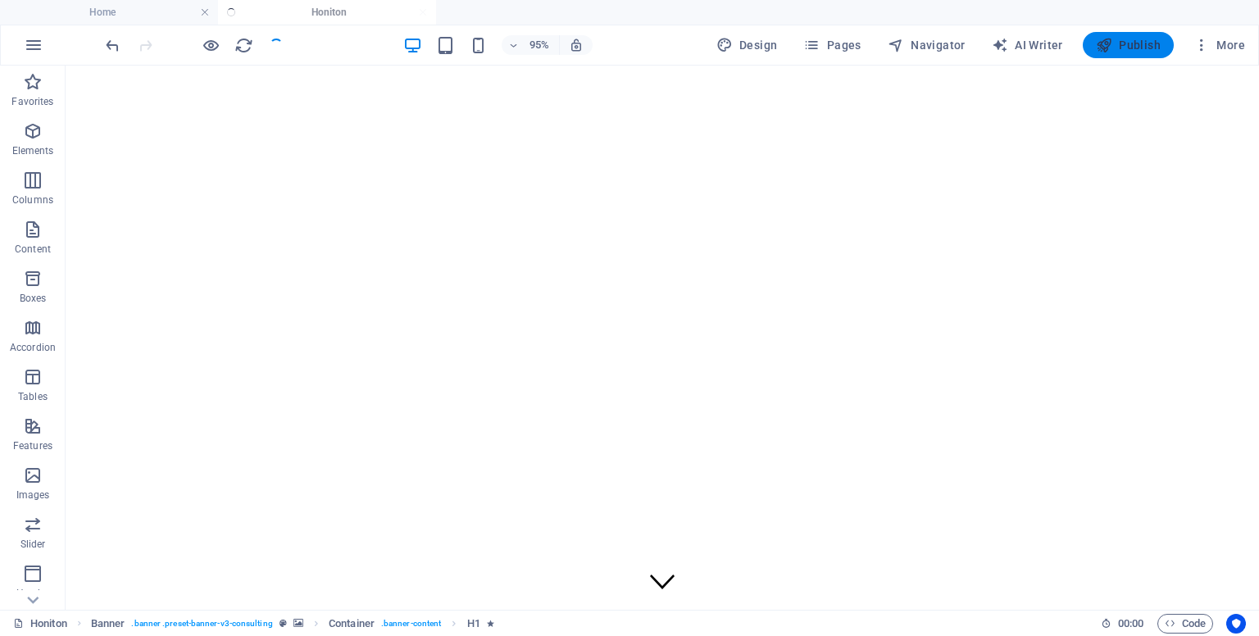
checkbox input "false"
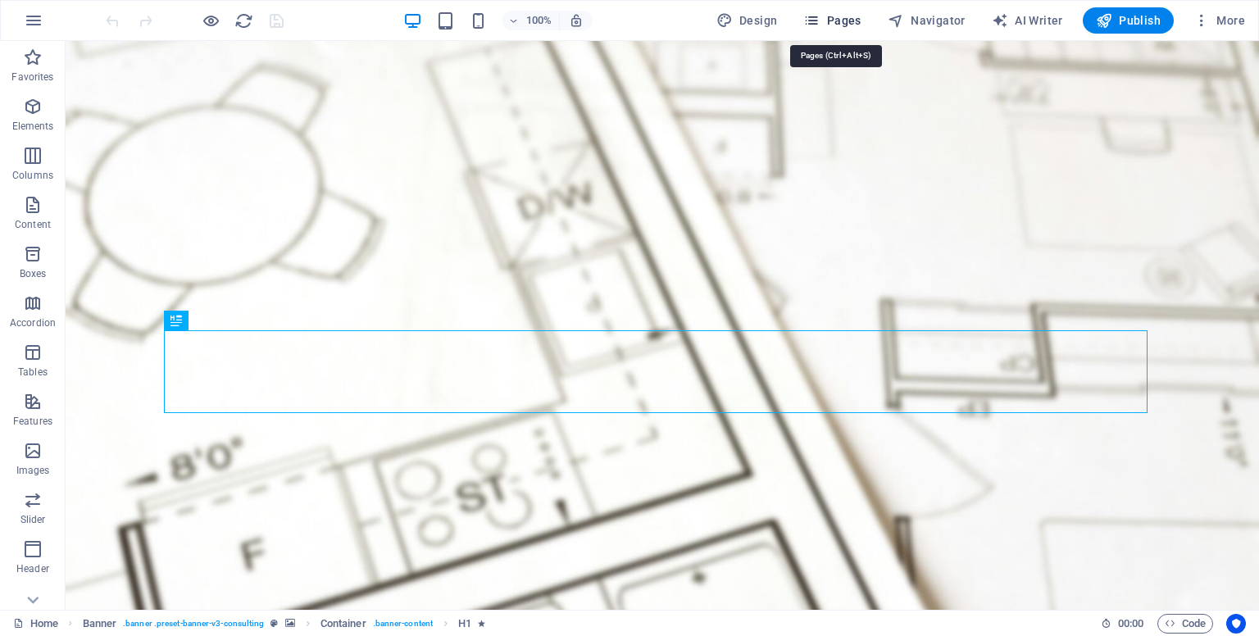
click at [838, 17] on span "Pages" at bounding box center [831, 20] width 57 height 16
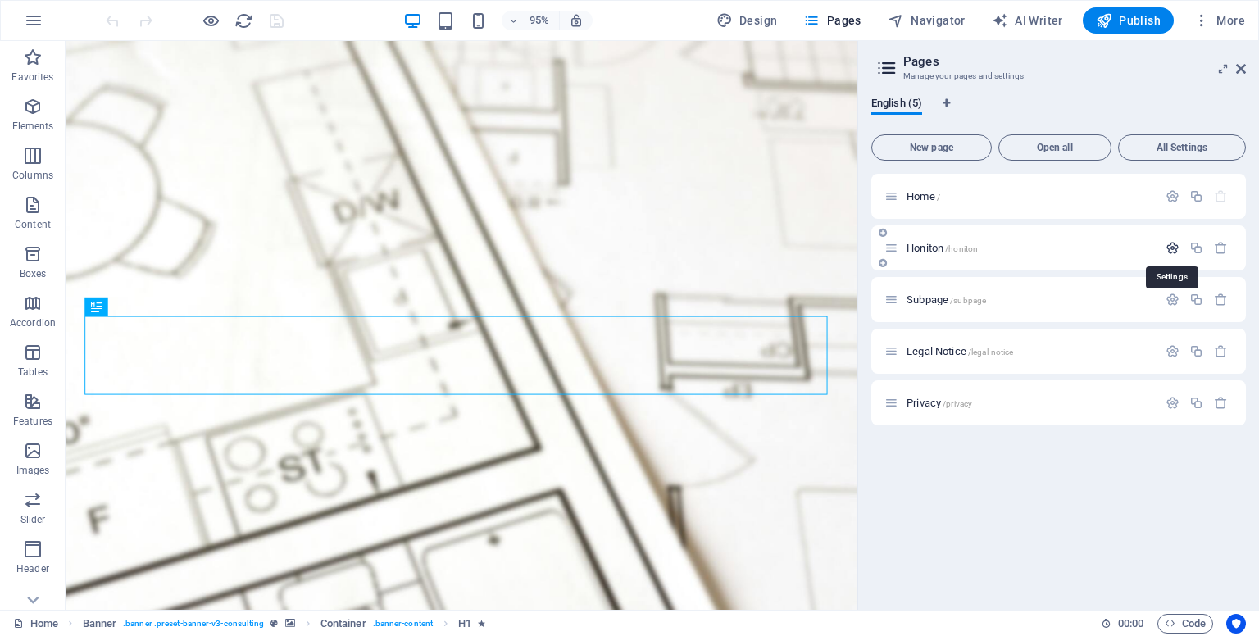
click at [1174, 246] on icon "button" at bounding box center [1172, 248] width 14 height 14
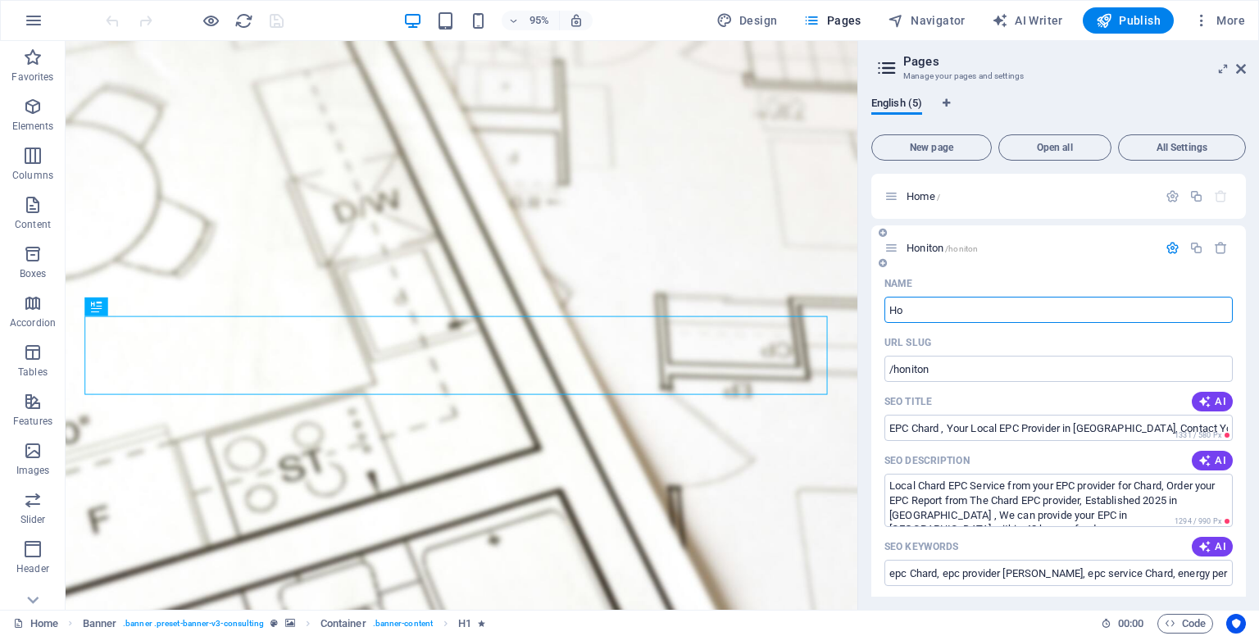
type input "H"
type input "/honito"
type input "/"
type input "Chard"
type input "/chard"
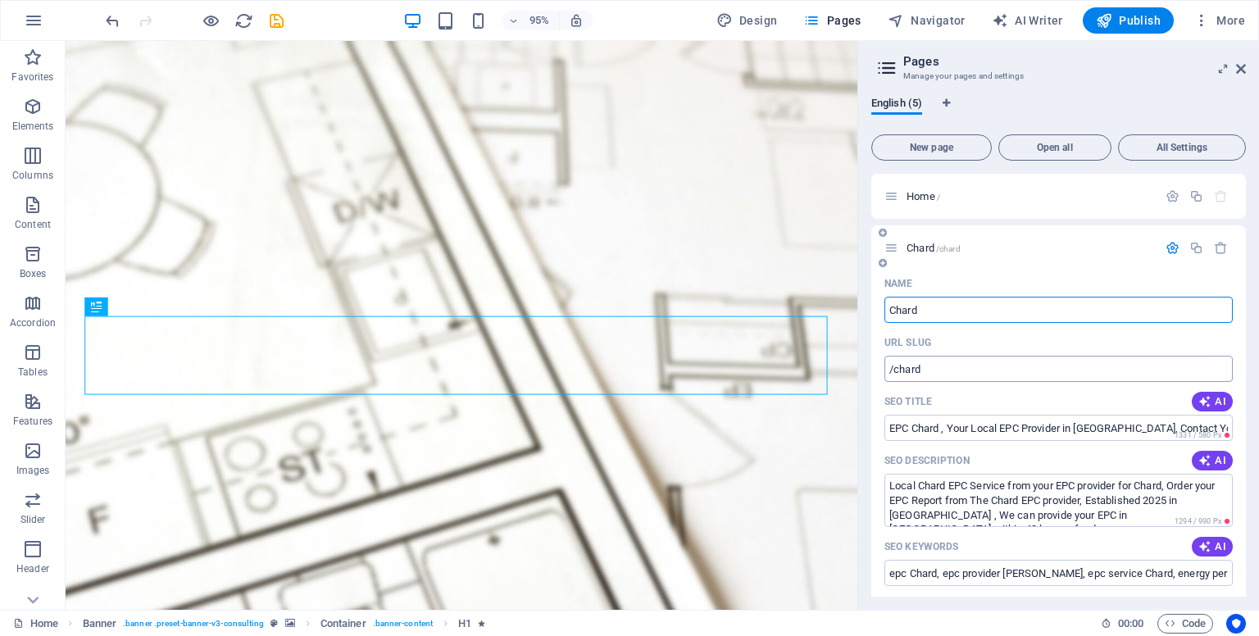
type input "Chard"
click at [928, 366] on input "/chard" at bounding box center [1058, 369] width 348 height 26
click at [1124, 24] on span "Publish" at bounding box center [1128, 20] width 65 height 16
checkbox input "false"
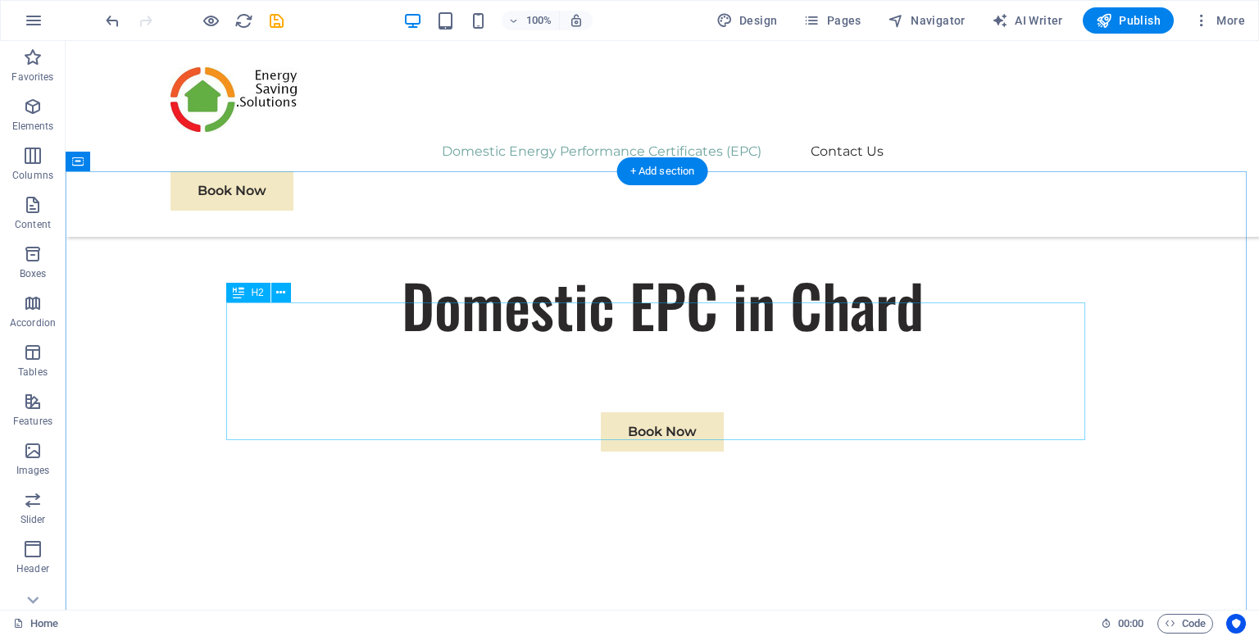
scroll to position [656, 0]
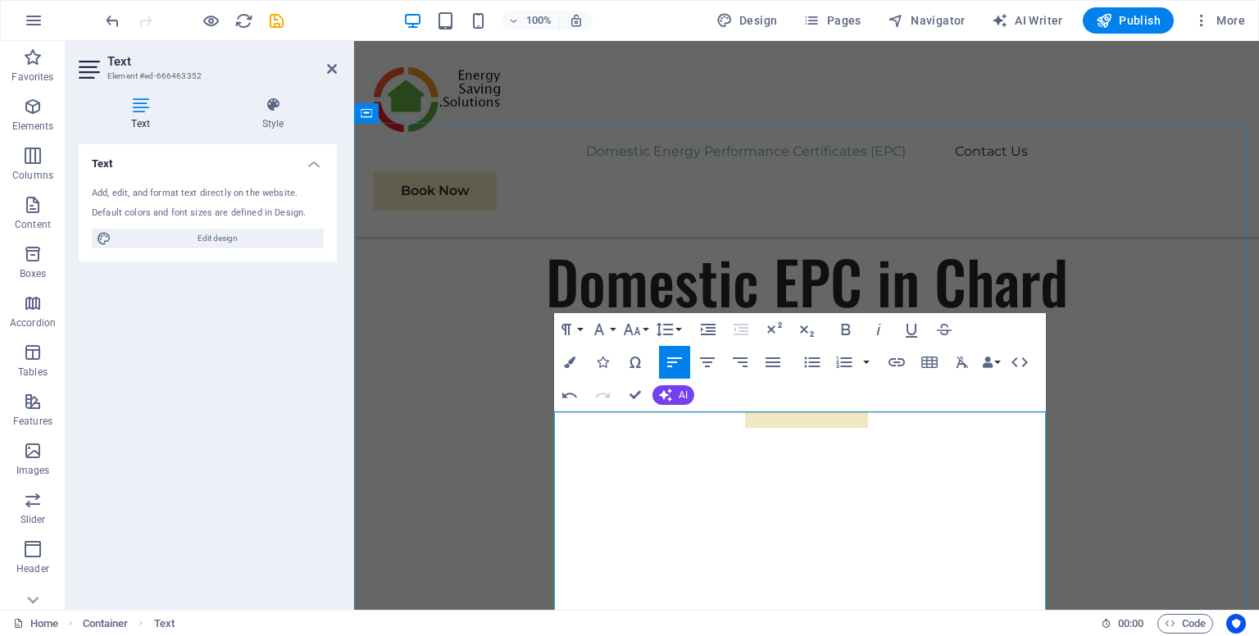
drag, startPoint x: 753, startPoint y: 458, endPoint x: 709, endPoint y: 458, distance: 44.3
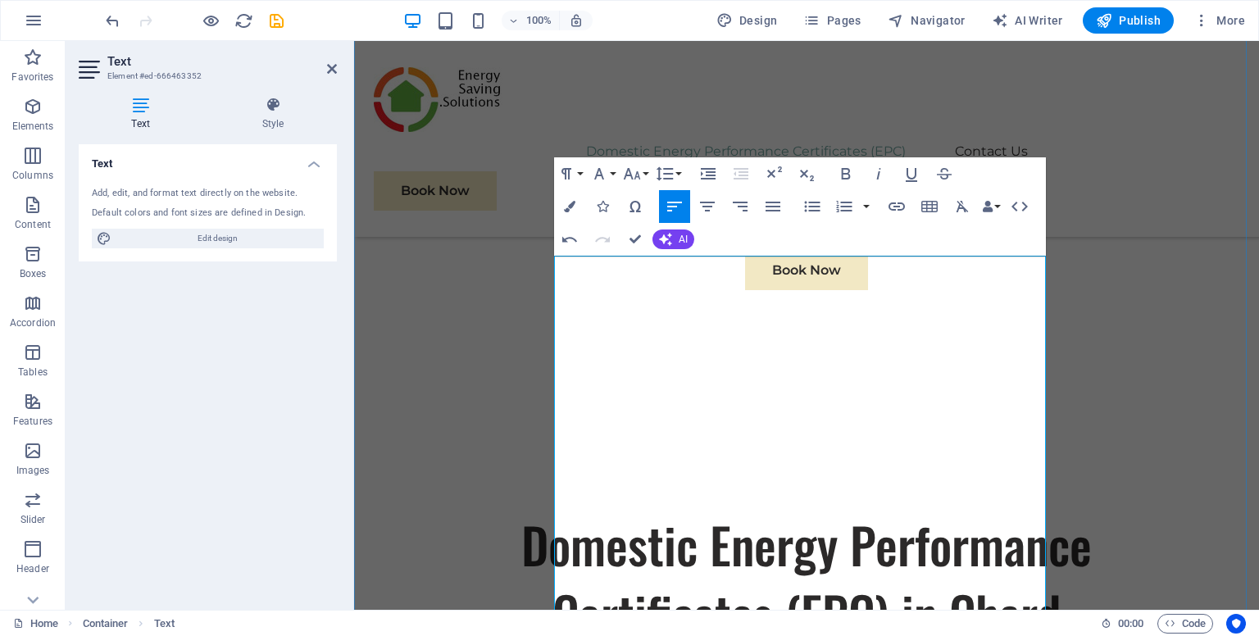
scroll to position [820, 0]
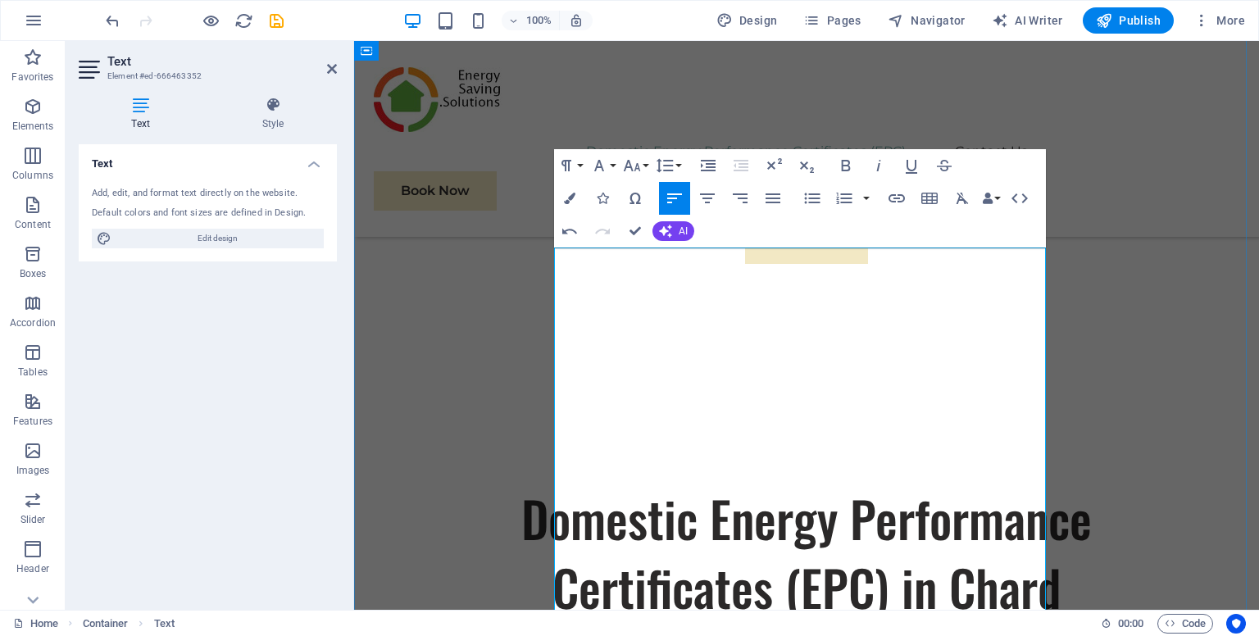
drag, startPoint x: 868, startPoint y: 441, endPoint x: 938, endPoint y: 420, distance: 72.8
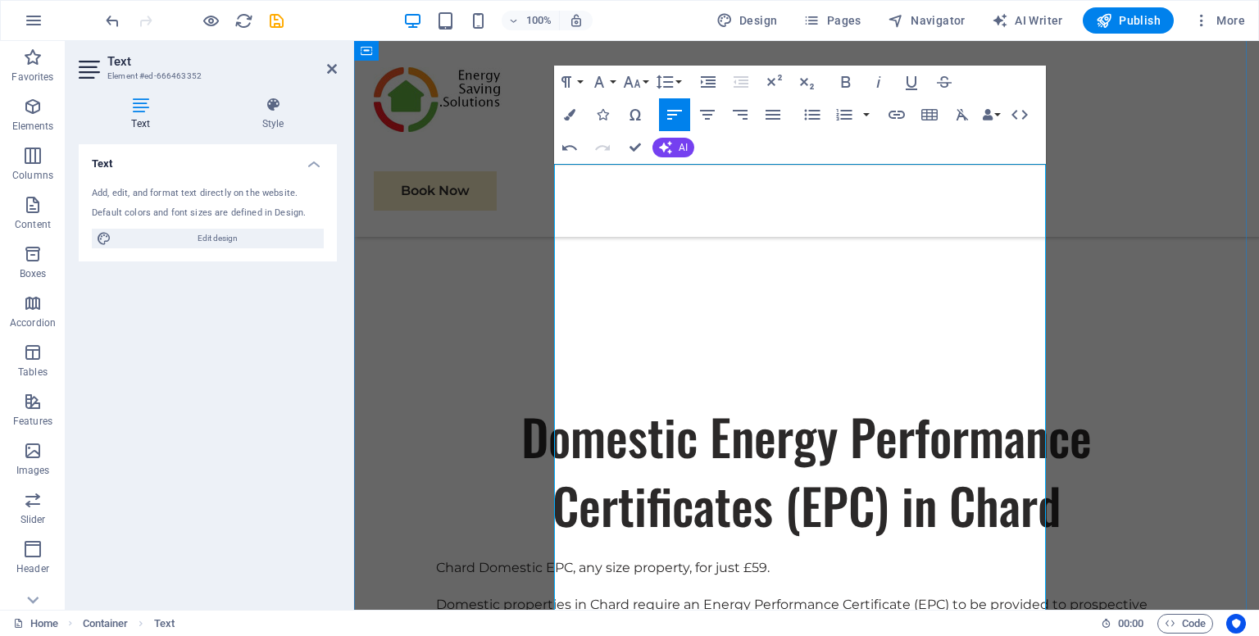
scroll to position [983, 0]
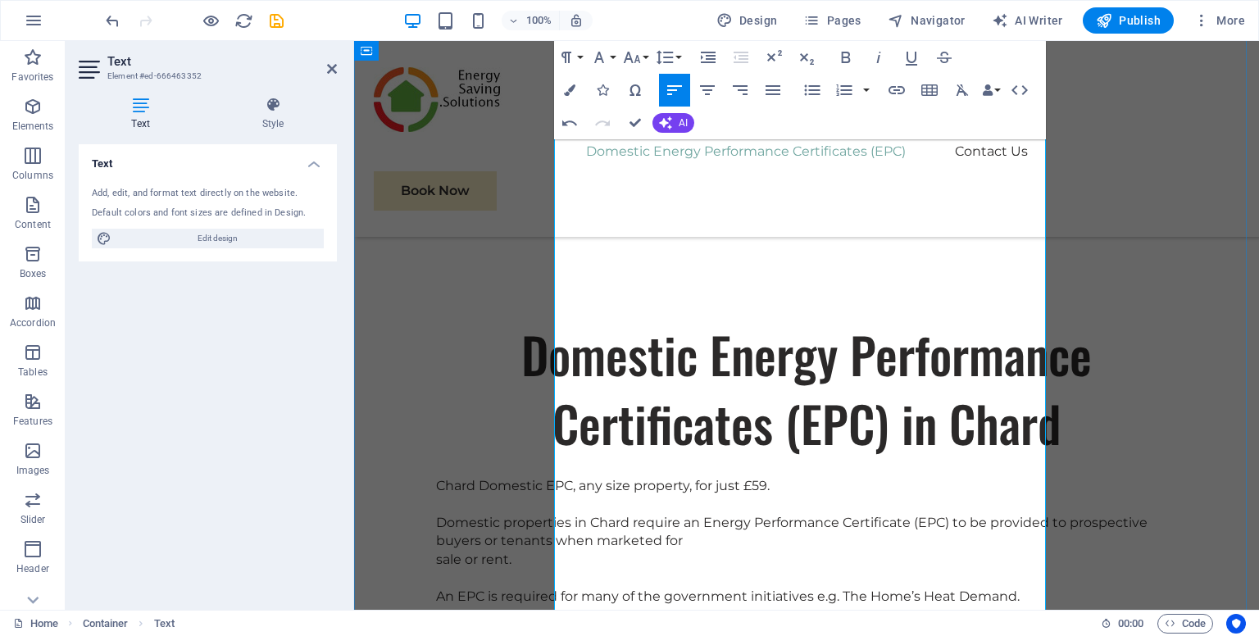
drag, startPoint x: 715, startPoint y: 499, endPoint x: 701, endPoint y: 479, distance: 24.1
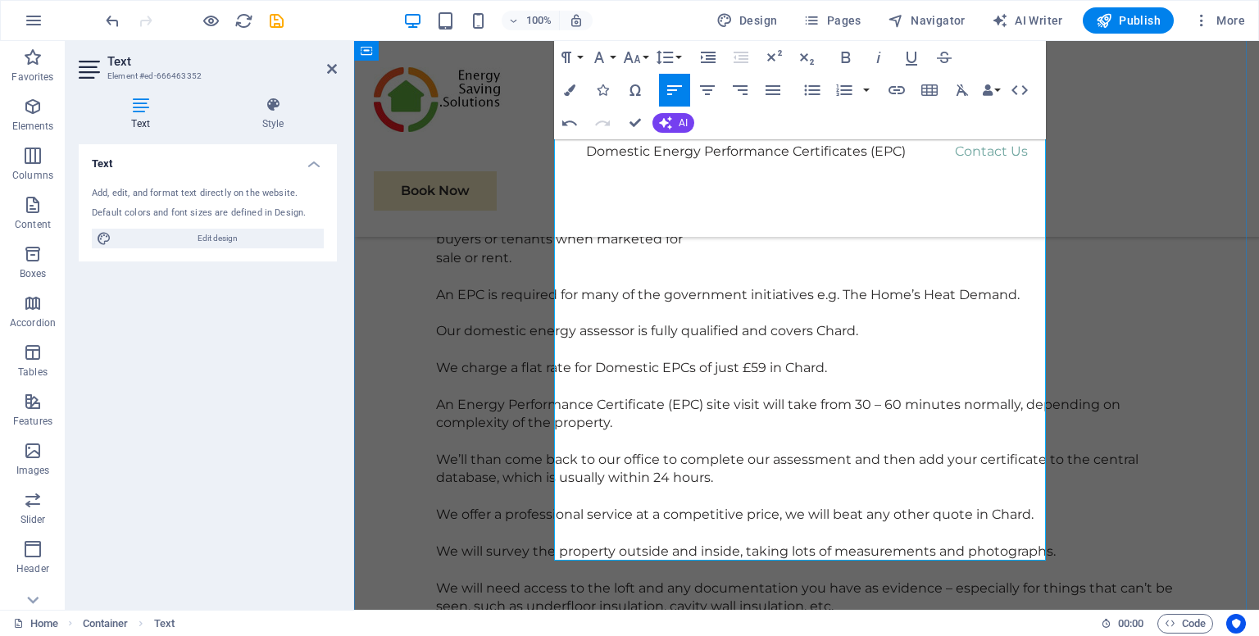
scroll to position [1311, 0]
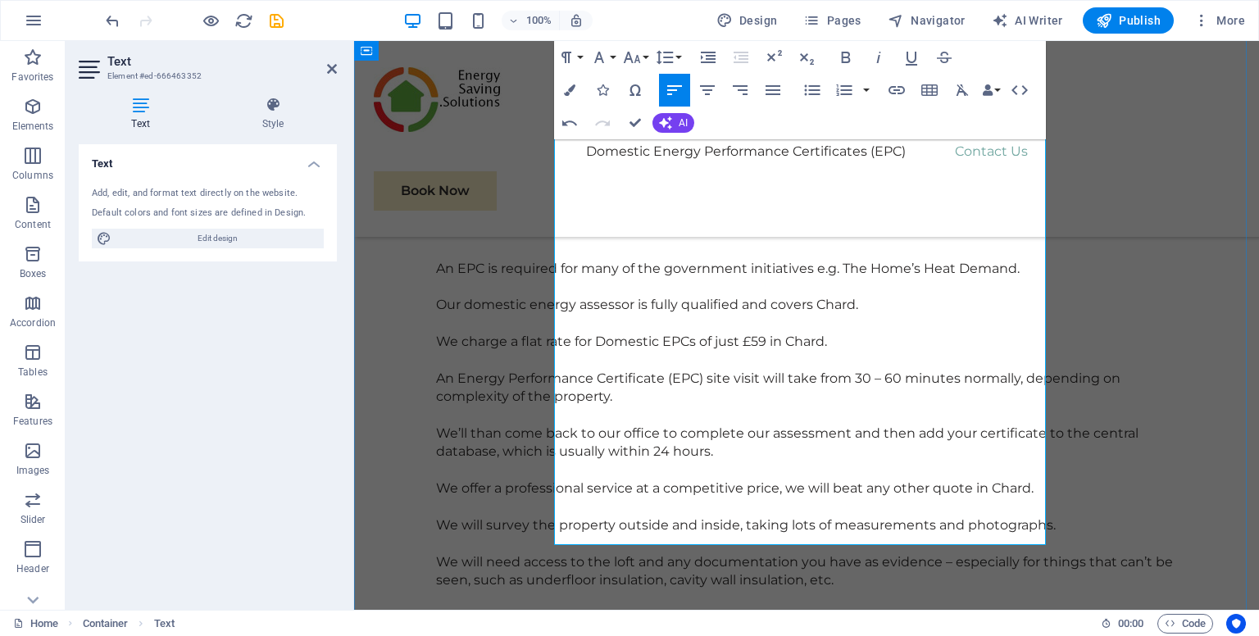
drag, startPoint x: 1033, startPoint y: 520, endPoint x: 741, endPoint y: 483, distance: 295.0
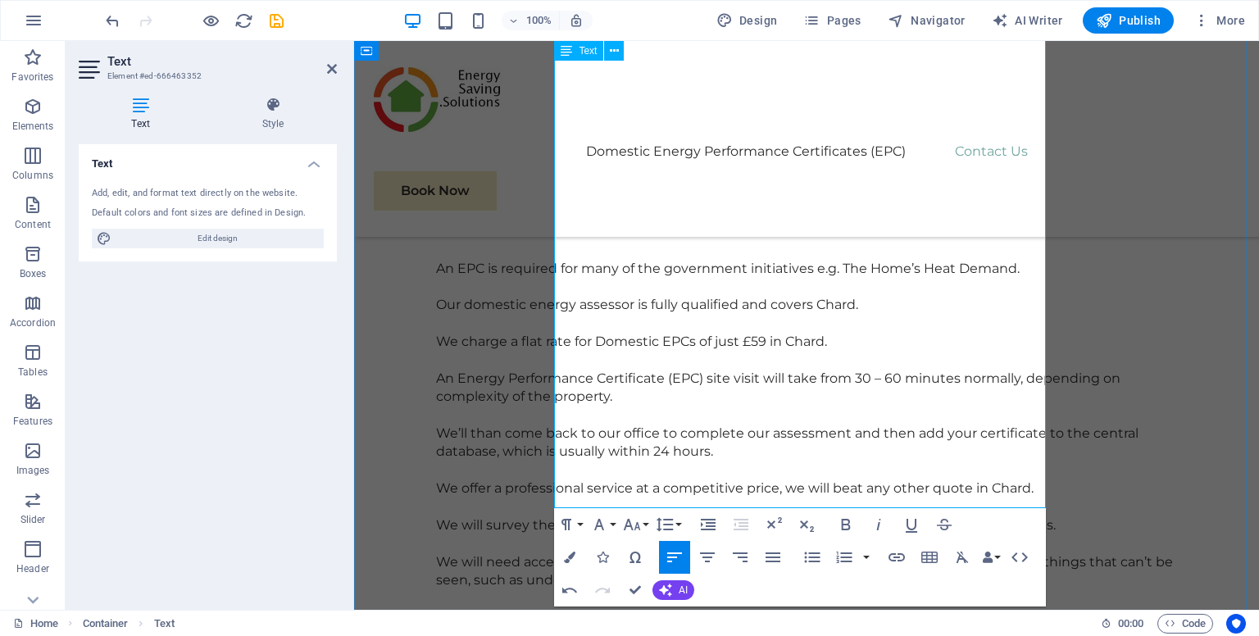
scroll to position [1557, 0]
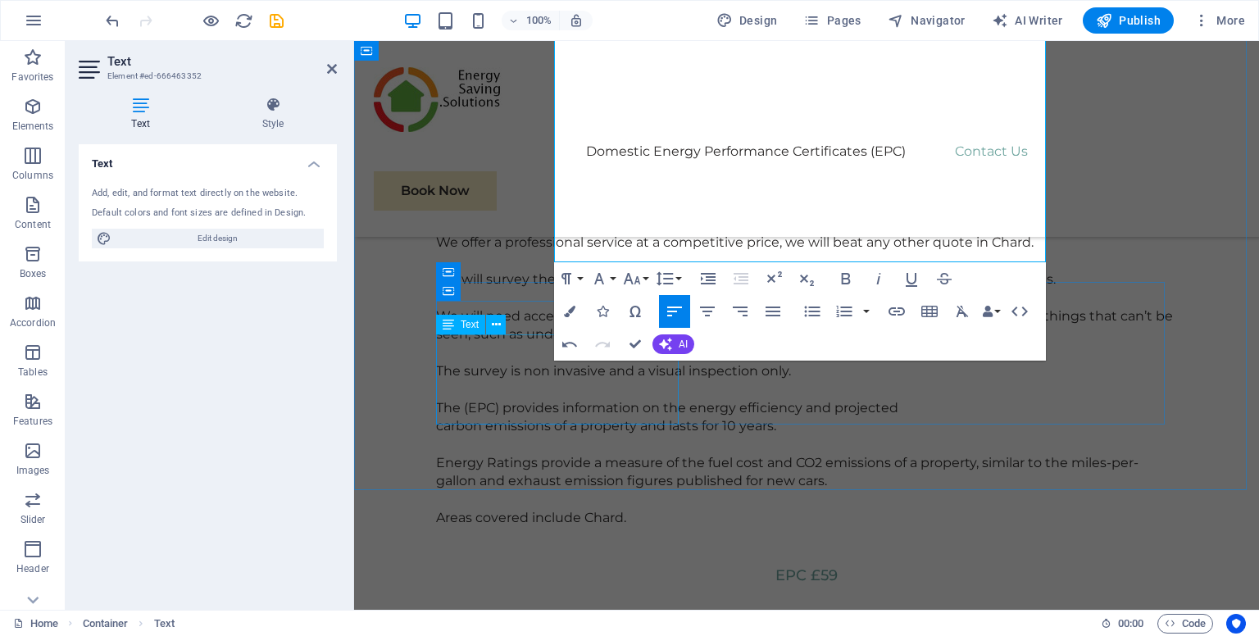
click at [560, 599] on div "Please fill in the contact us form and we will call you straight back to arrang…" at bounding box center [806, 625] width 741 height 53
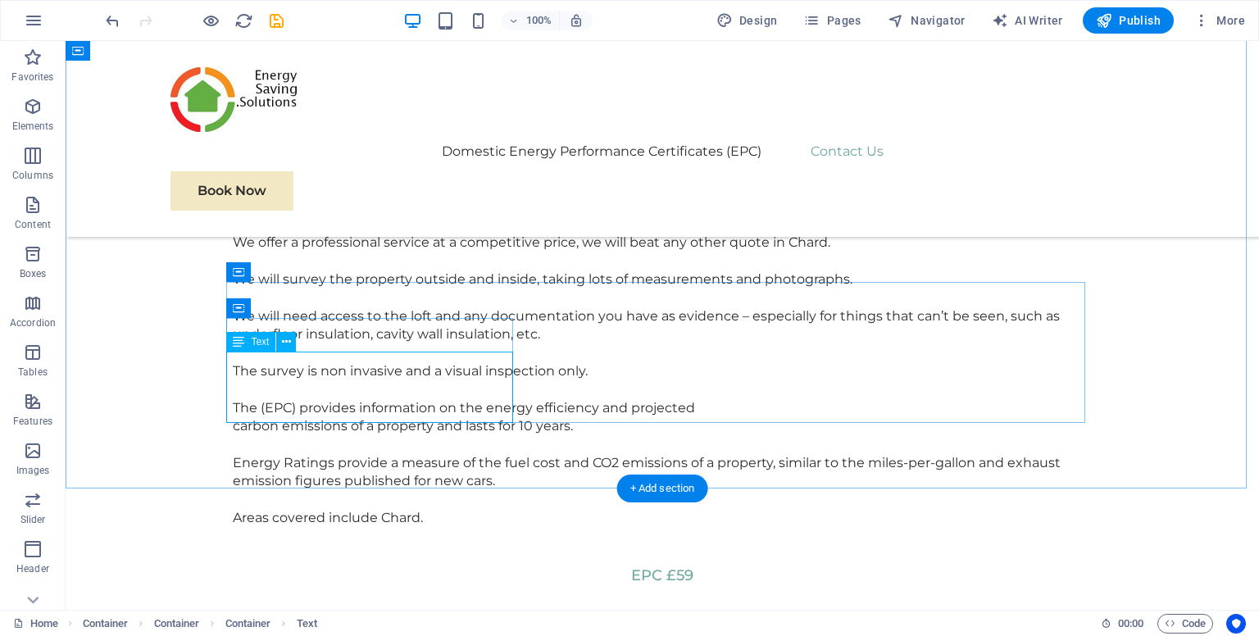
click at [361, 599] on div "Please fill in the contact us form and we will call you straight back to arrang…" at bounding box center [662, 616] width 859 height 34
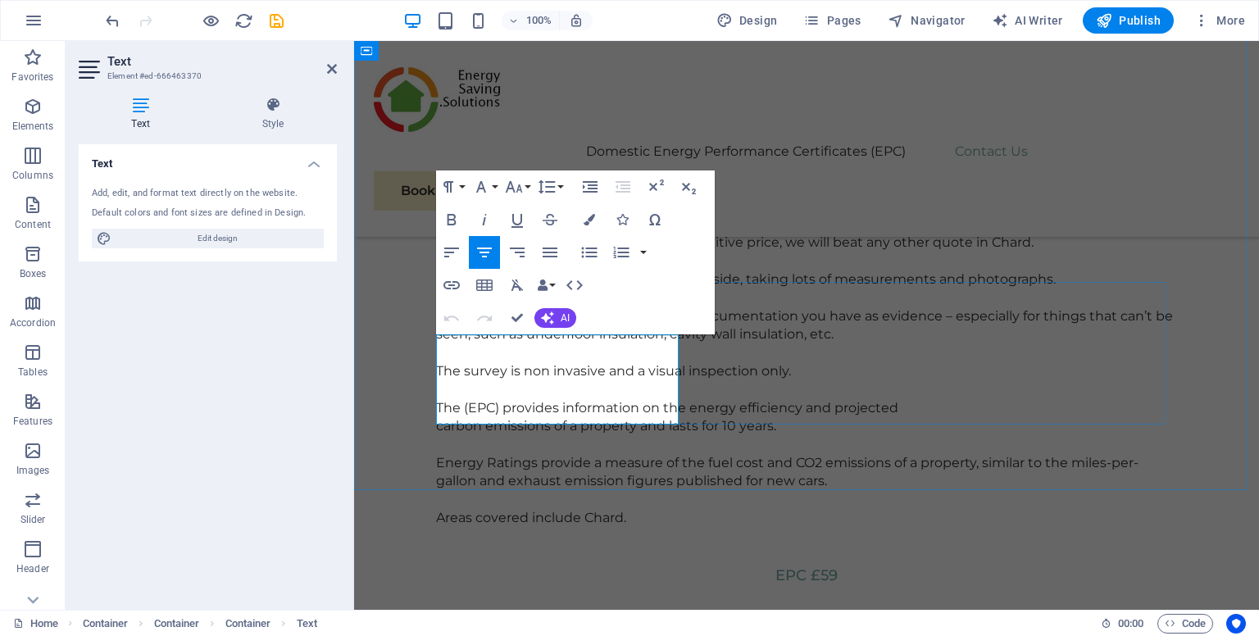
click at [641, 607] on p "Please fill in the contact us form and we will call you straight back to arrang…" at bounding box center [806, 625] width 724 height 37
click at [599, 432] on div "Domestic Energy Performance Certificates (EPC) in Chard Chard Domestic EPC, any…" at bounding box center [806, 432] width 905 height 1635
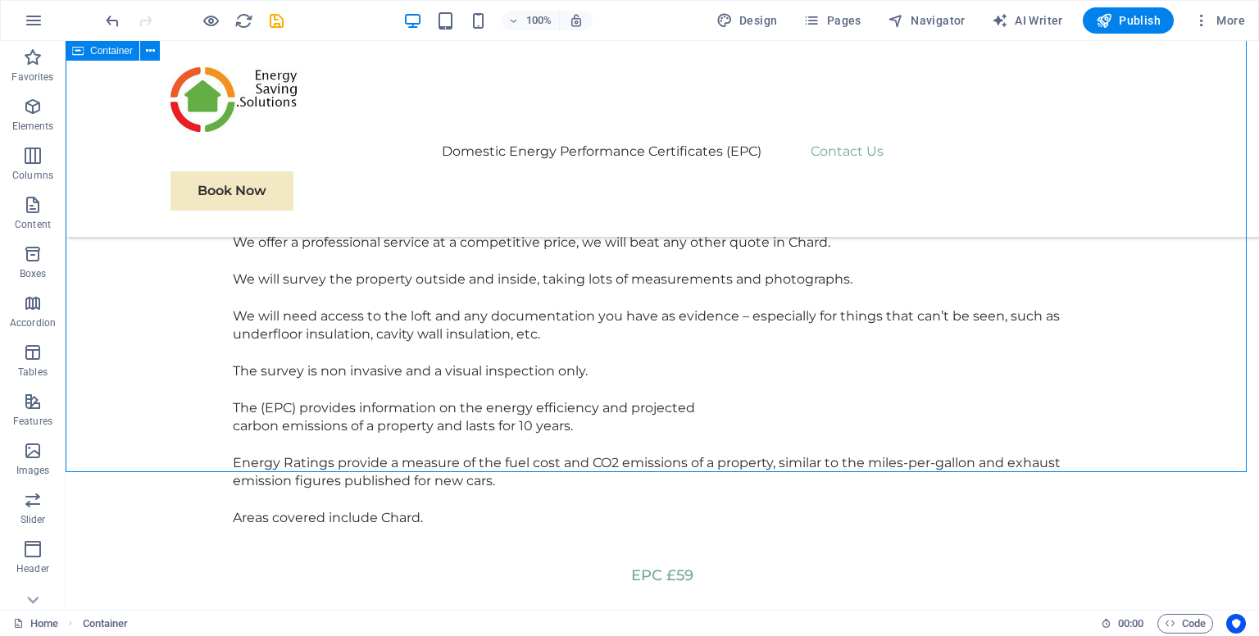
scroll to position [1574, 0]
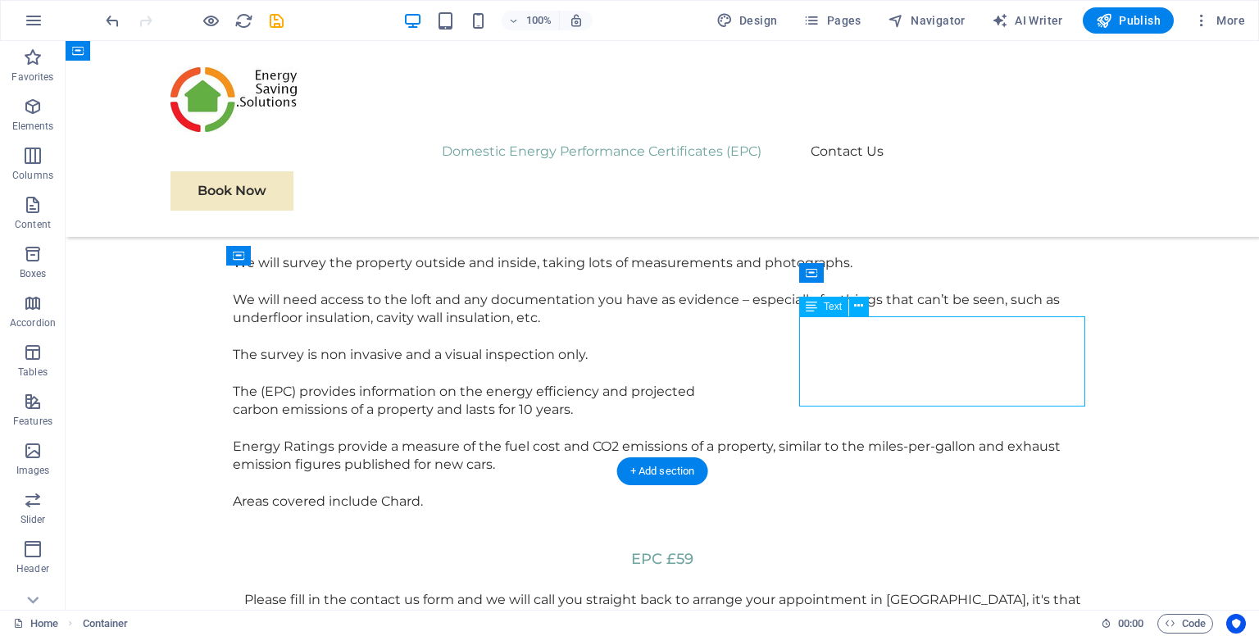
drag, startPoint x: 947, startPoint y: 355, endPoint x: 1023, endPoint y: 397, distance: 86.2
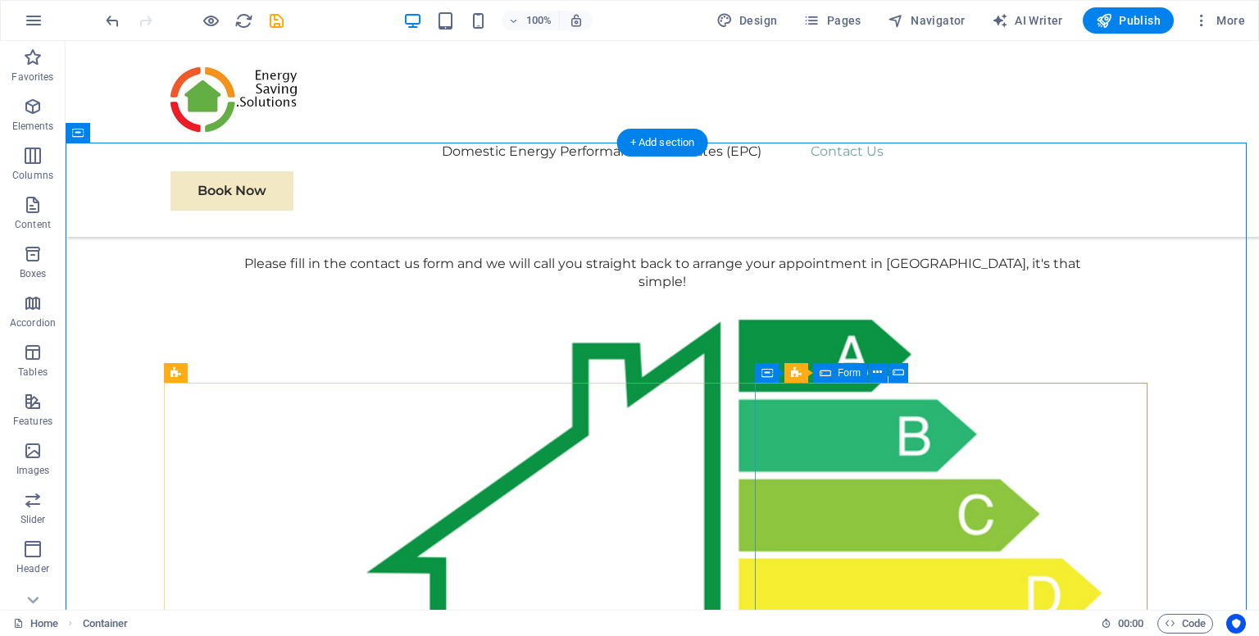
scroll to position [1901, 0]
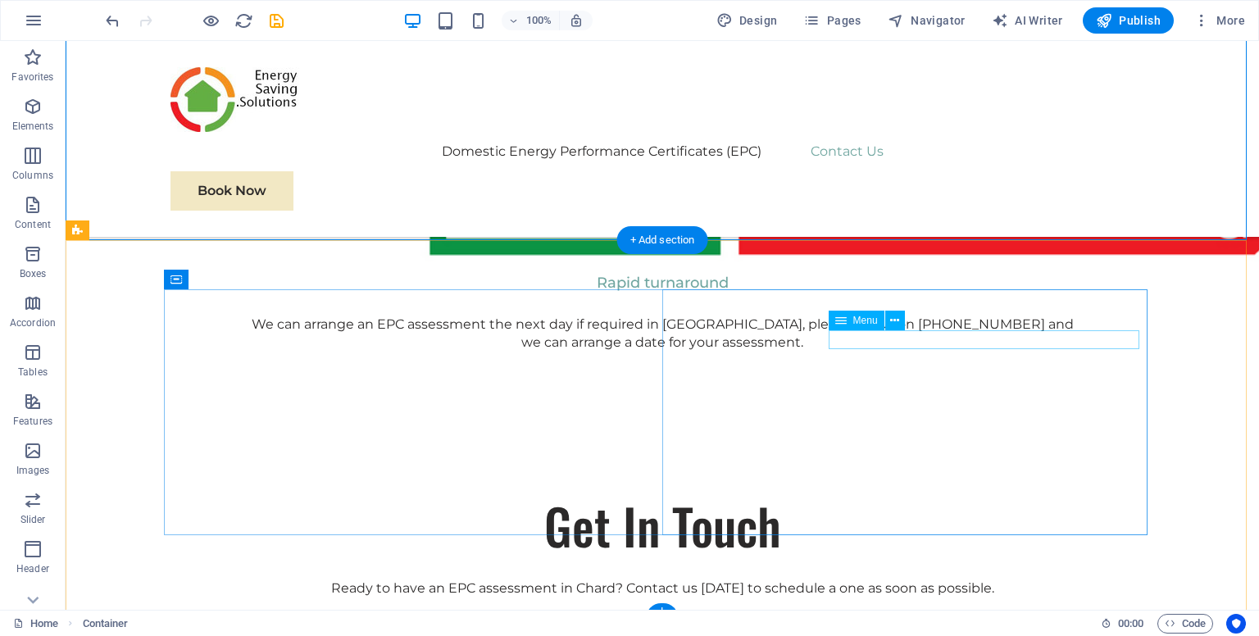
scroll to position [2609, 0]
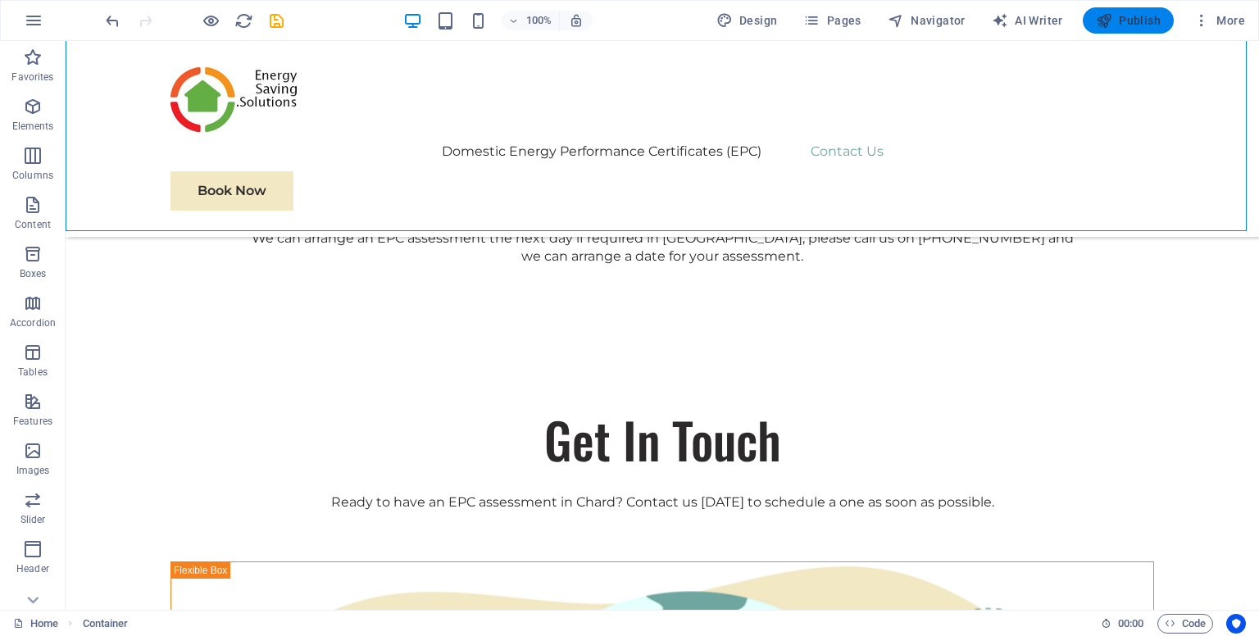
click at [1124, 11] on button "Publish" at bounding box center [1128, 20] width 91 height 26
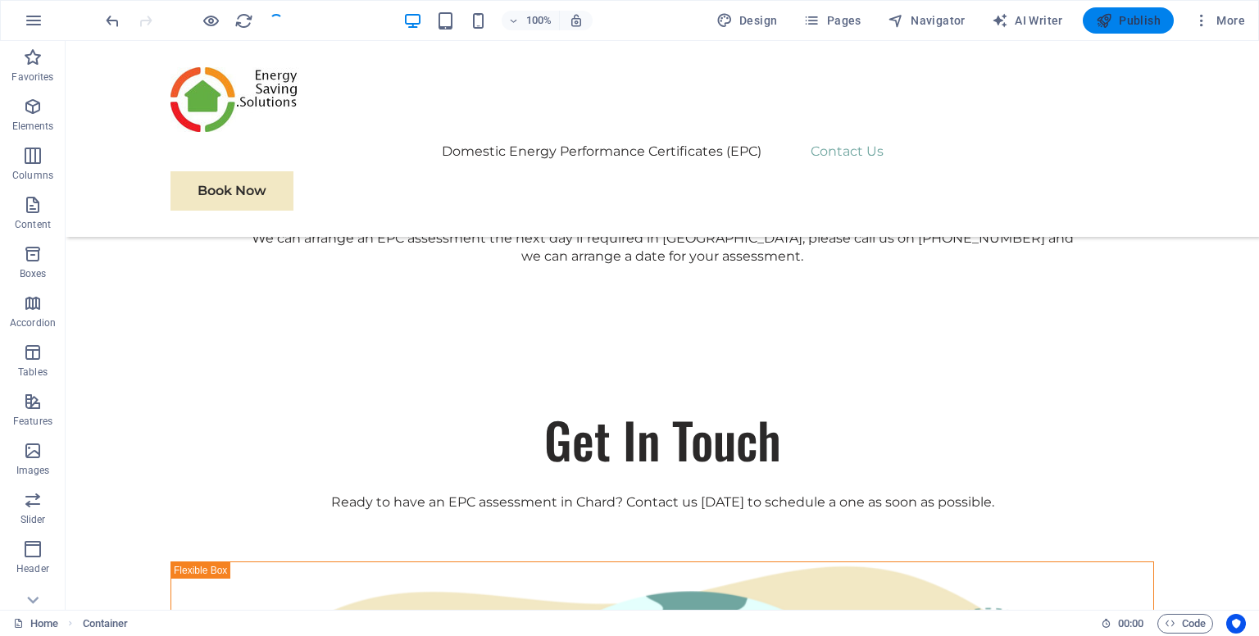
checkbox input "false"
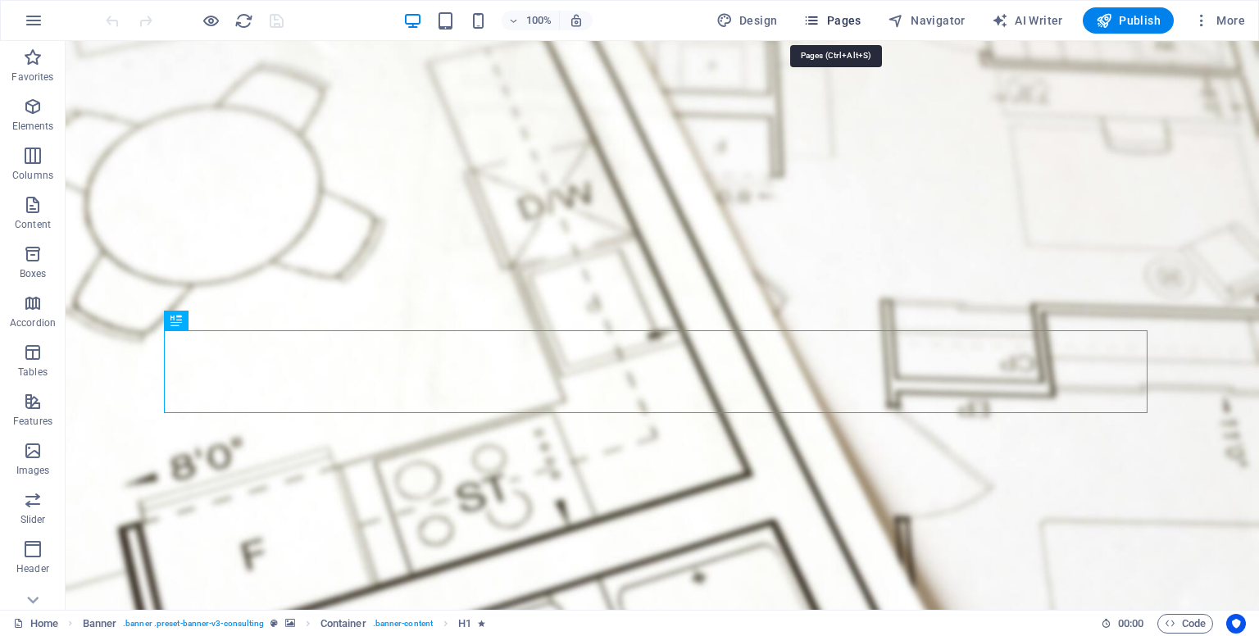
click at [842, 21] on span "Pages" at bounding box center [831, 20] width 57 height 16
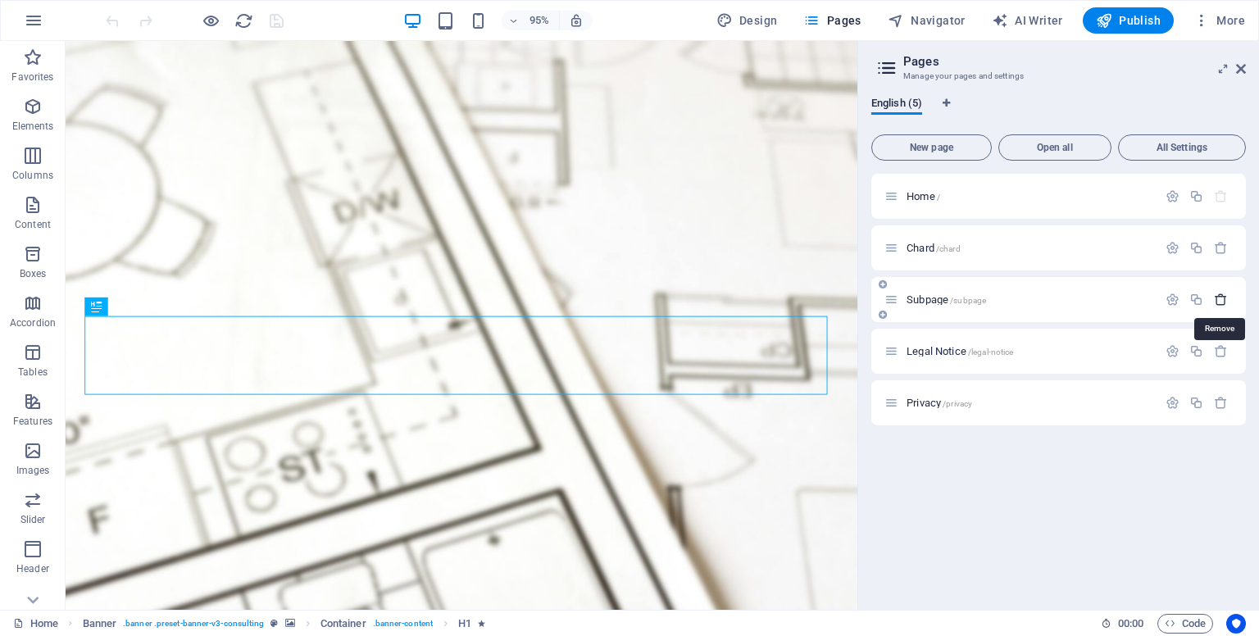
click at [1223, 301] on icon "button" at bounding box center [1221, 300] width 14 height 14
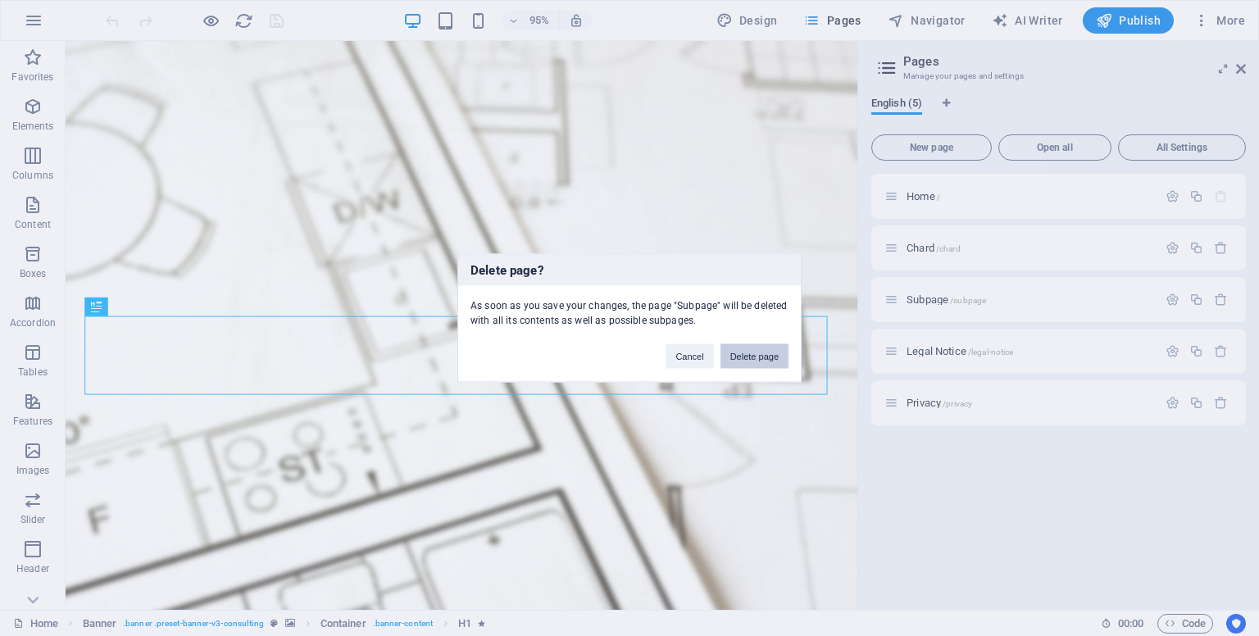
click at [738, 357] on button "Delete page" at bounding box center [754, 356] width 68 height 25
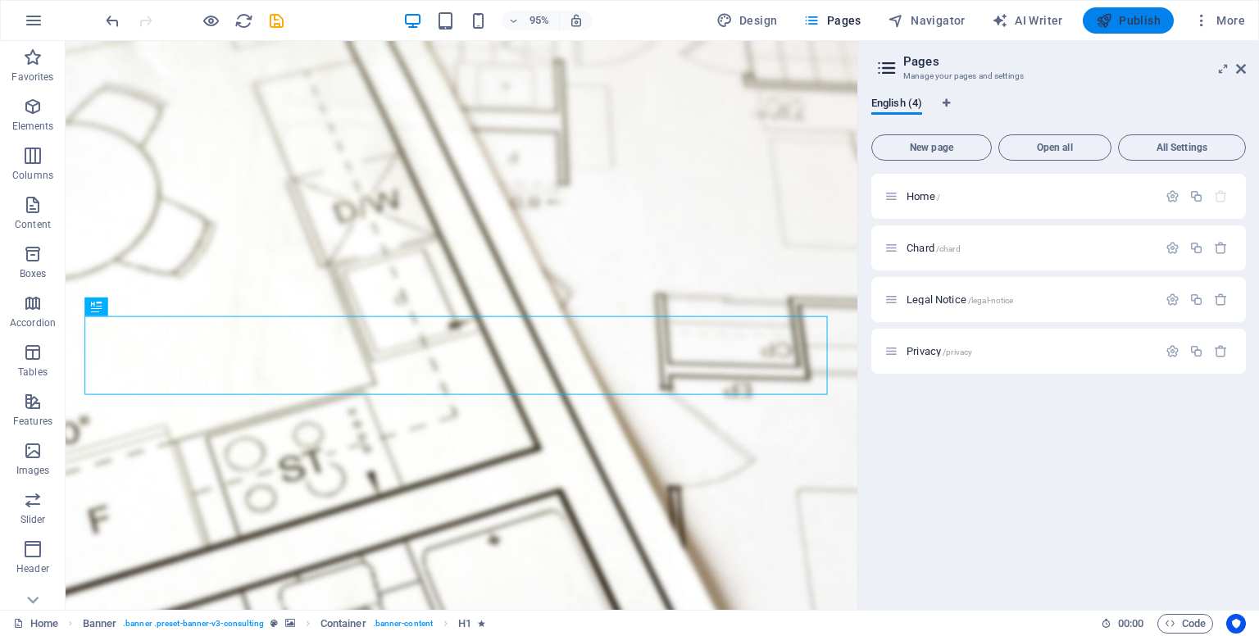
click at [1124, 25] on span "Publish" at bounding box center [1128, 20] width 65 height 16
checkbox input "false"
